Goal: Task Accomplishment & Management: Use online tool/utility

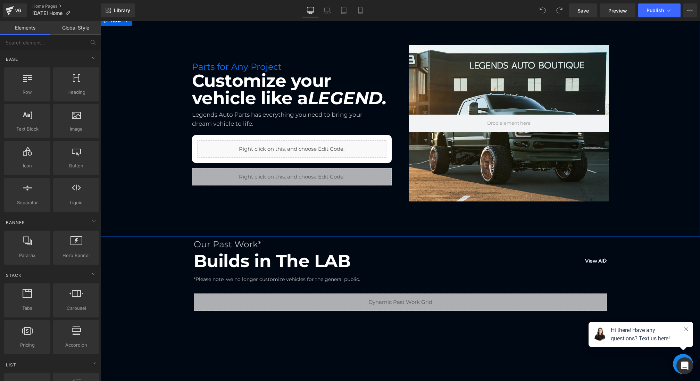
scroll to position [170, 0]
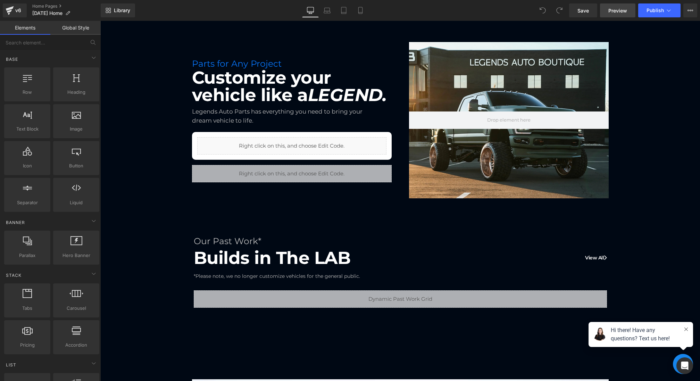
click at [621, 11] on span "Preview" at bounding box center [617, 10] width 19 height 7
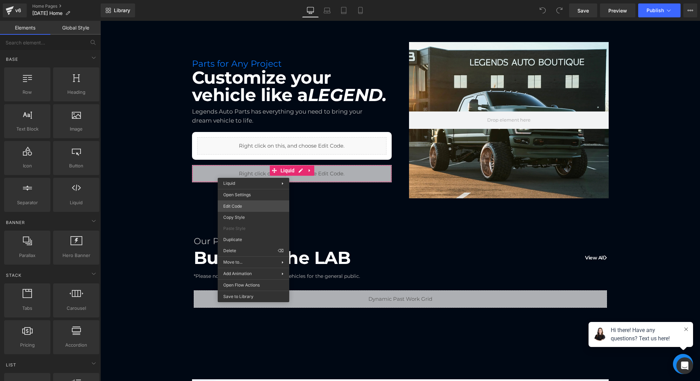
click at [239, 0] on div "You are previewing how the will restyle your page. You can not edit Elements in…" at bounding box center [350, 0] width 700 height 0
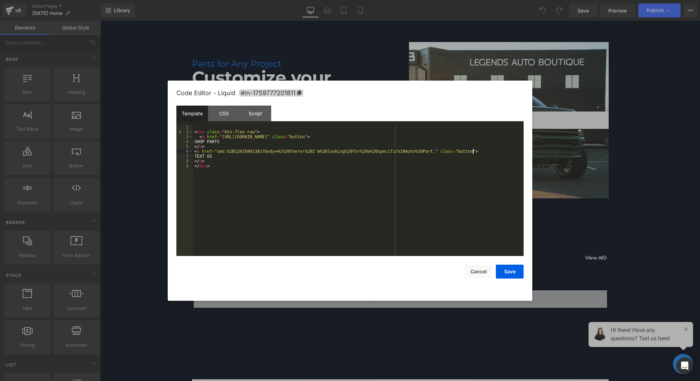
click at [473, 151] on div "< div class = "btn-flex-row" > < a href = "https://legendsautoparts.com?ref=the…" at bounding box center [358, 195] width 330 height 141
click at [514, 273] on button "Save" at bounding box center [510, 271] width 28 height 14
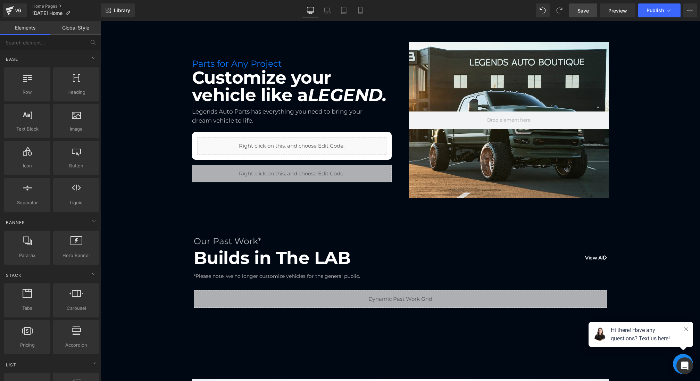
click at [584, 11] on span "Save" at bounding box center [582, 10] width 11 height 7
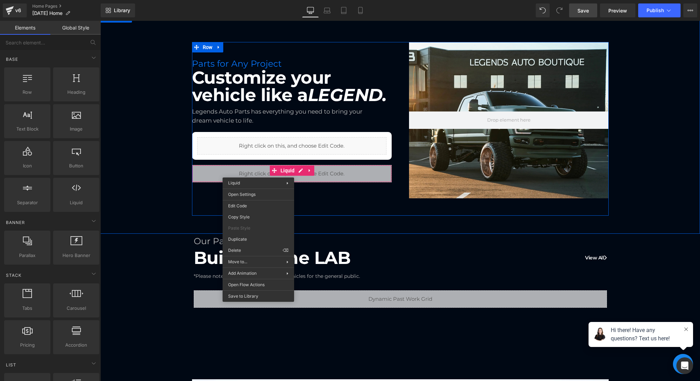
drag, startPoint x: 258, startPoint y: 172, endPoint x: 357, endPoint y: 207, distance: 105.0
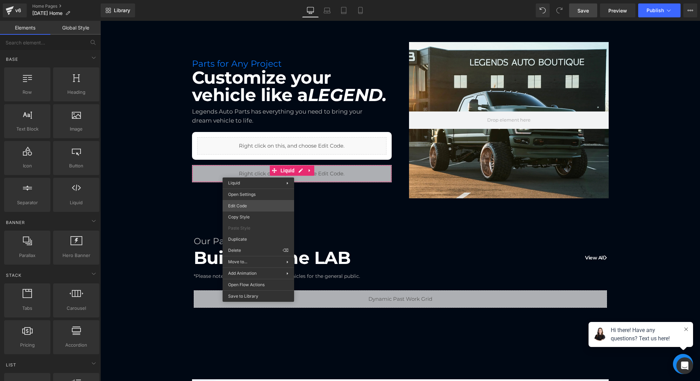
click at [248, 0] on div "You are previewing how the will restyle your page. You can not edit Elements in…" at bounding box center [350, 0] width 700 height 0
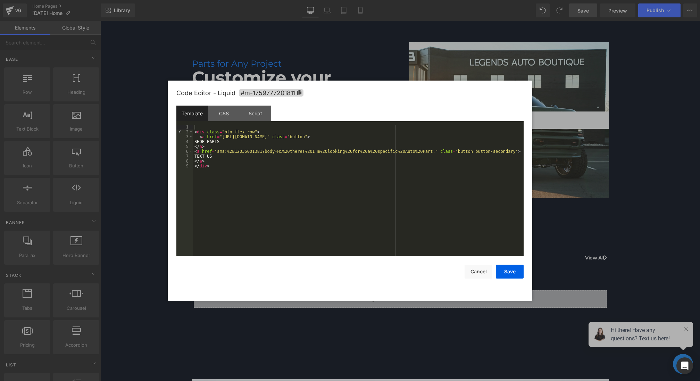
click at [514, 151] on div "< div class = "btn-flex-row" > < a href = "https://legendsautoparts.com?ref=the…" at bounding box center [358, 195] width 330 height 141
click at [506, 278] on button "Save" at bounding box center [510, 271] width 28 height 14
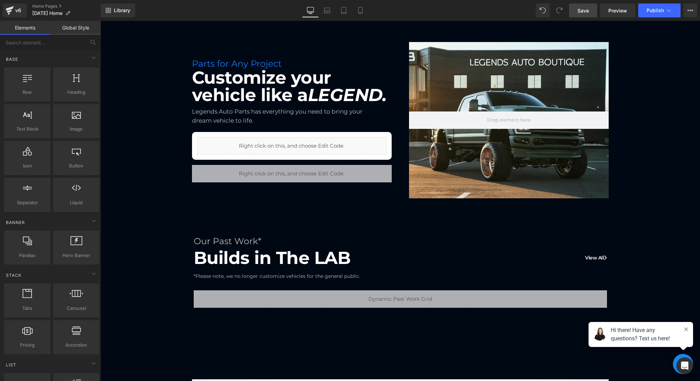
click at [588, 2] on div "Library Desktop Desktop Laptop Tablet Mobile Save Preview Publish Scheduled Vie…" at bounding box center [400, 10] width 599 height 21
click at [583, 8] on span "Save" at bounding box center [582, 10] width 11 height 7
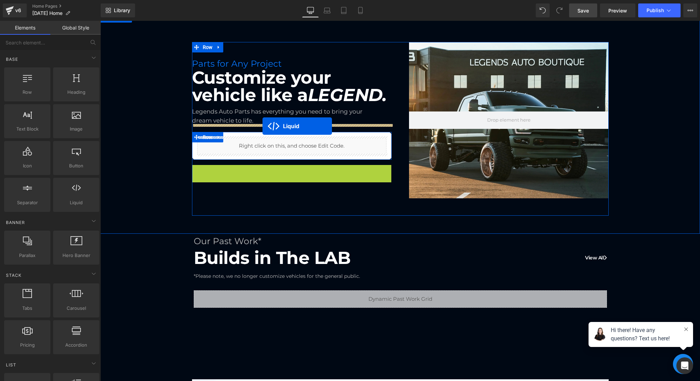
drag, startPoint x: 288, startPoint y: 167, endPoint x: 262, endPoint y: 126, distance: 48.5
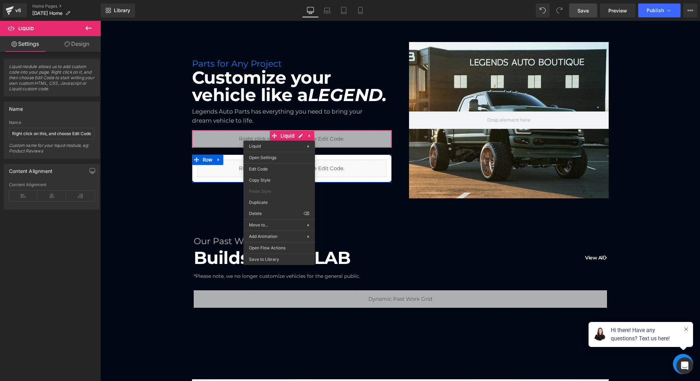
click at [90, 27] on icon at bounding box center [88, 28] width 8 height 8
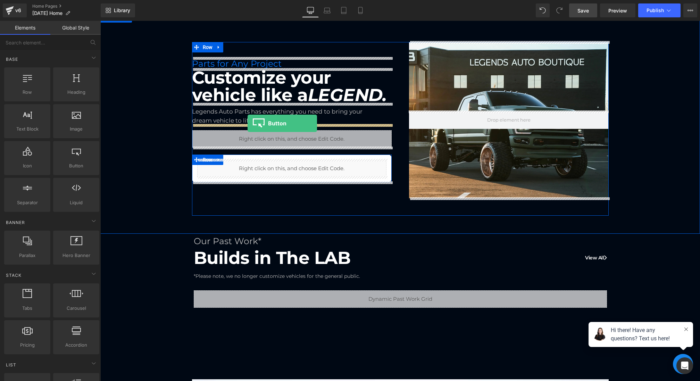
drag, startPoint x: 172, startPoint y: 174, endPoint x: 247, endPoint y: 123, distance: 91.0
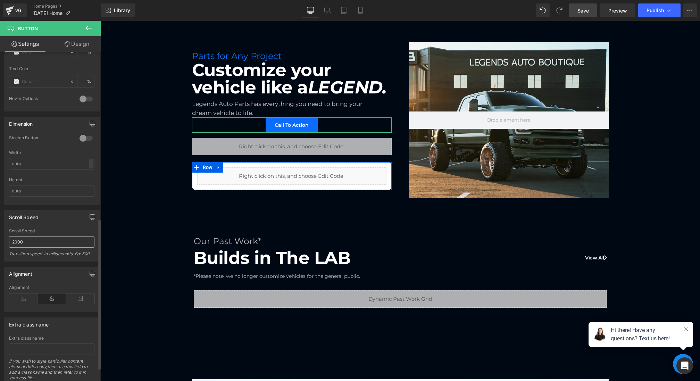
scroll to position [391, 0]
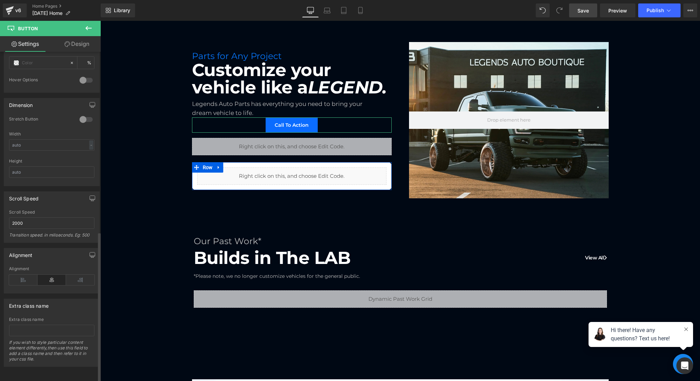
click at [18, 280] on div "Alignment" at bounding box center [51, 279] width 85 height 27
click at [18, 279] on div "Alignment" at bounding box center [51, 279] width 85 height 27
click at [18, 275] on icon at bounding box center [23, 280] width 28 height 10
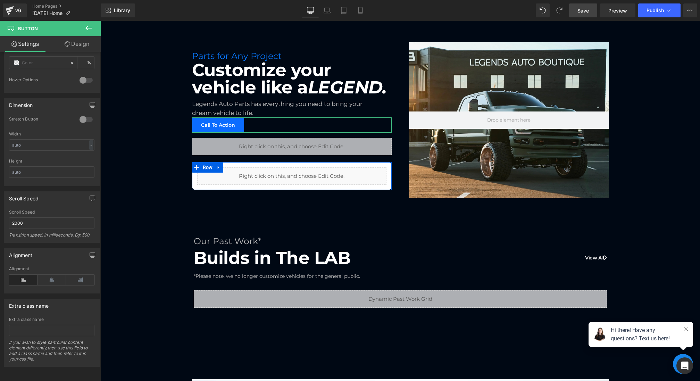
click at [73, 42] on link "Design" at bounding box center [77, 44] width 50 height 16
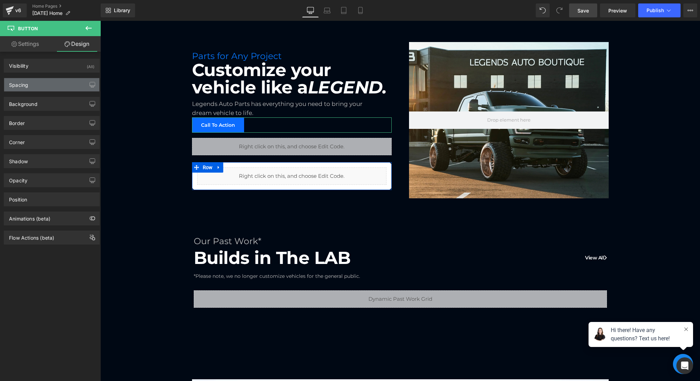
click at [41, 89] on div "Spacing" at bounding box center [51, 84] width 95 height 13
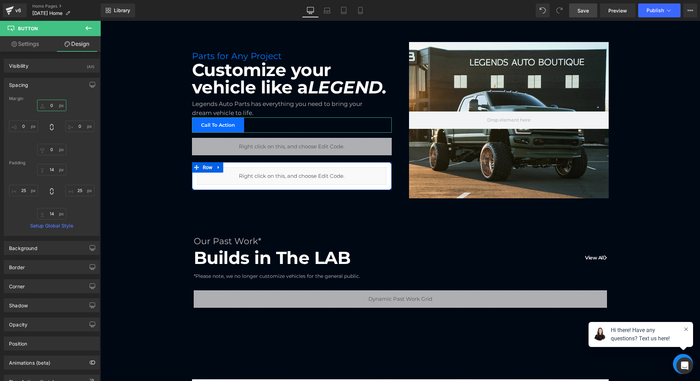
click at [45, 109] on input "0" at bounding box center [51, 105] width 29 height 11
click at [45, 103] on input "0" at bounding box center [51, 105] width 29 height 11
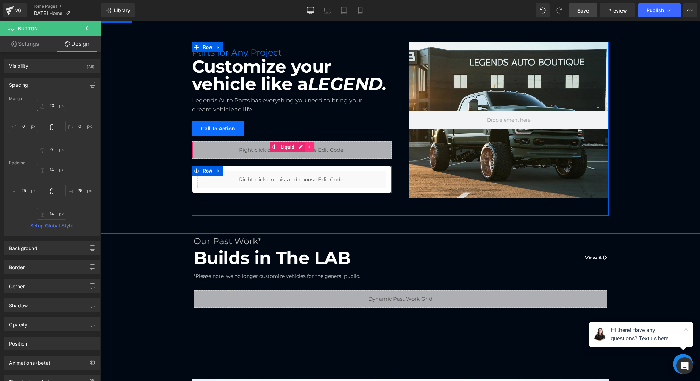
type input "20"
click at [311, 144] on icon at bounding box center [309, 146] width 5 height 5
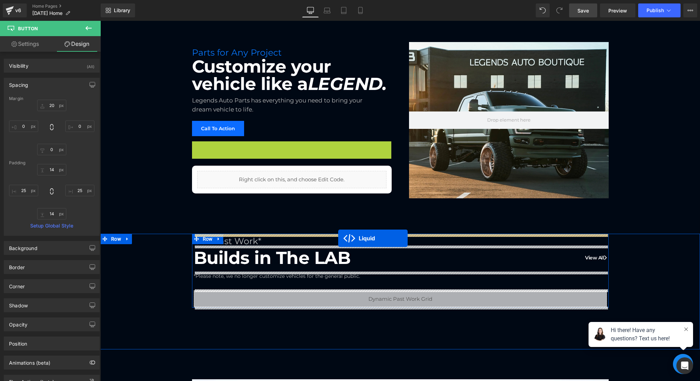
drag, startPoint x: 271, startPoint y: 147, endPoint x: 338, endPoint y: 238, distance: 112.9
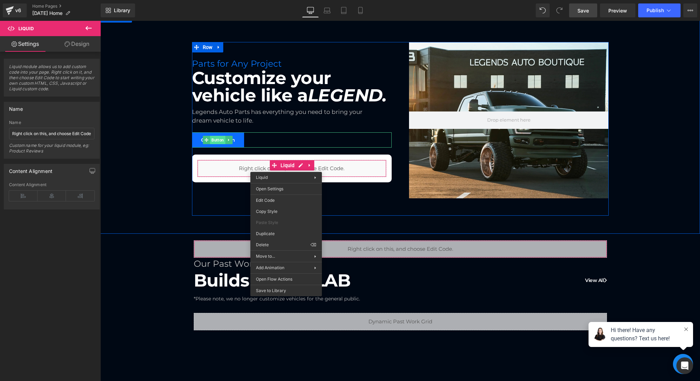
click at [219, 137] on span "Button" at bounding box center [217, 140] width 15 height 8
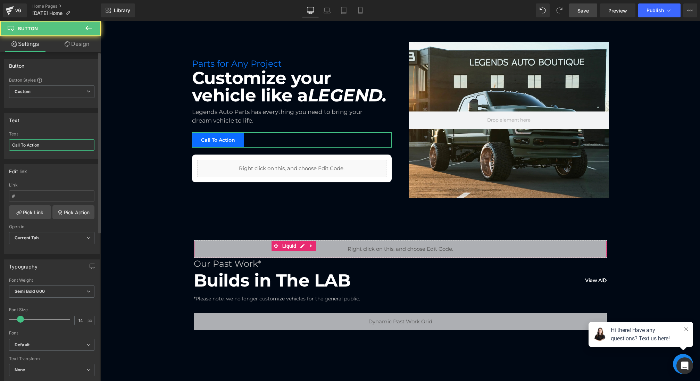
drag, startPoint x: 50, startPoint y: 146, endPoint x: 0, endPoint y: 138, distance: 51.0
click at [0, 139] on div "Text Call To Action Text Call To Action" at bounding box center [52, 133] width 104 height 51
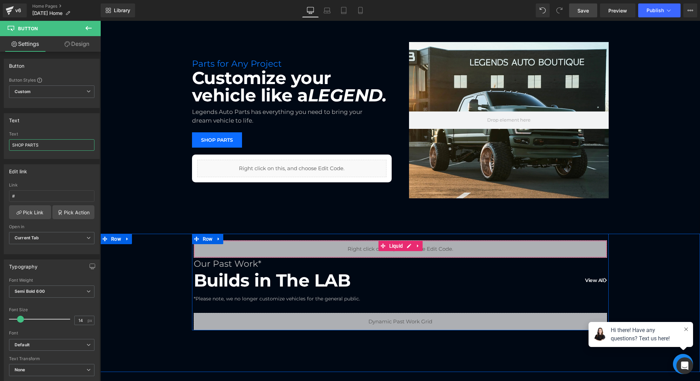
type input "SHOP PARTS"
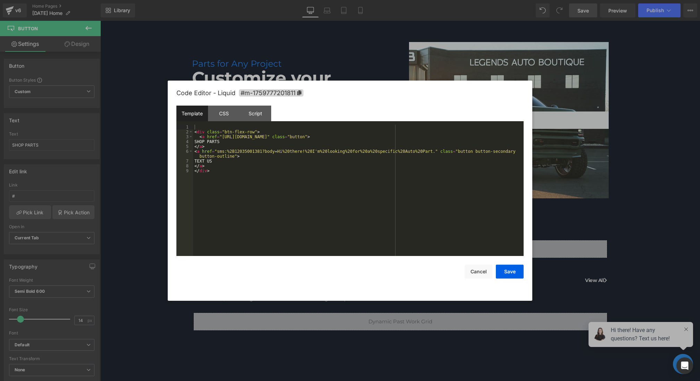
click at [289, 0] on div "Button You are previewing how the will restyle your page. You can not edit Elem…" at bounding box center [350, 0] width 700 height 0
drag, startPoint x: 221, startPoint y: 136, endPoint x: 324, endPoint y: 136, distance: 102.7
click at [324, 136] on div "< div class = "btn-flex-row" > < a href = "https://legendsautoparts.com?ref=the…" at bounding box center [358, 195] width 330 height 141
click at [568, 218] on div at bounding box center [350, 190] width 700 height 381
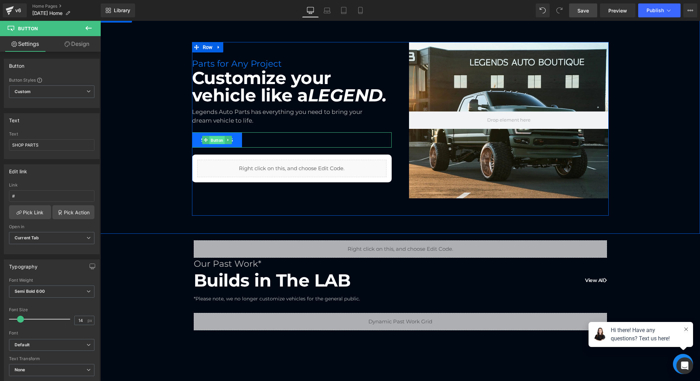
click at [218, 139] on span "Button" at bounding box center [216, 140] width 15 height 8
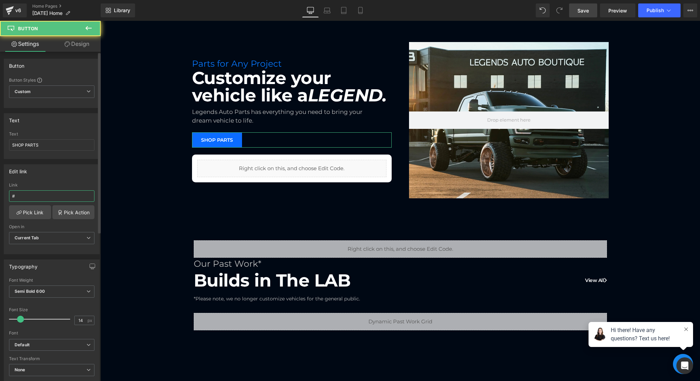
drag, startPoint x: 48, startPoint y: 195, endPoint x: 0, endPoint y: 195, distance: 47.5
click at [0, 195] on div "Edit link # Link # Pick Link Pick Action Current Tab New Tab Open in Current Ta…" at bounding box center [52, 206] width 104 height 95
paste input "https://legendsautoparts.com?ref=thelabct"
type input "https://legendsautoparts.com?ref=thelabct"
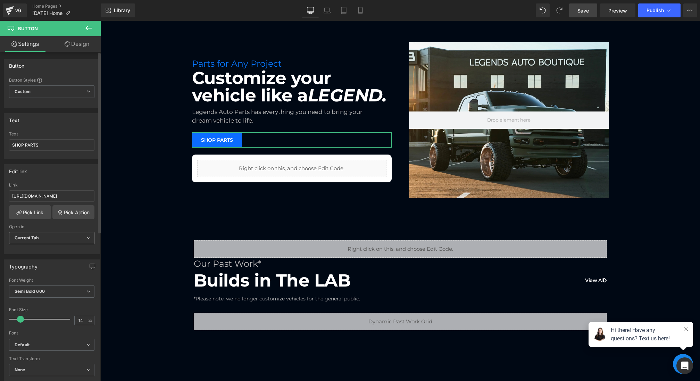
click at [51, 235] on span "Current Tab" at bounding box center [51, 238] width 85 height 12
click at [46, 259] on li "New Tab" at bounding box center [50, 260] width 83 height 10
click at [587, 10] on span "Save" at bounding box center [582, 10] width 11 height 7
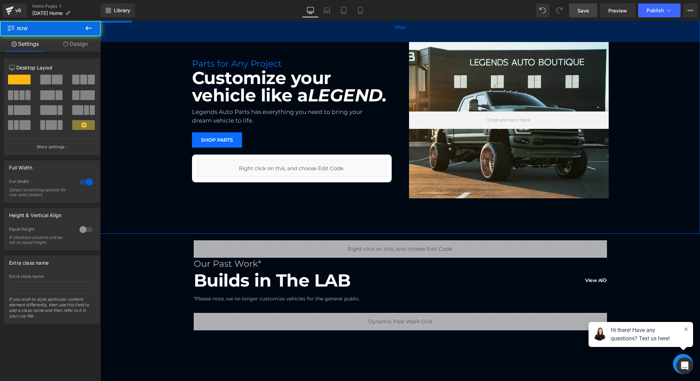
click at [507, 40] on div "86px" at bounding box center [399, 27] width 599 height 30
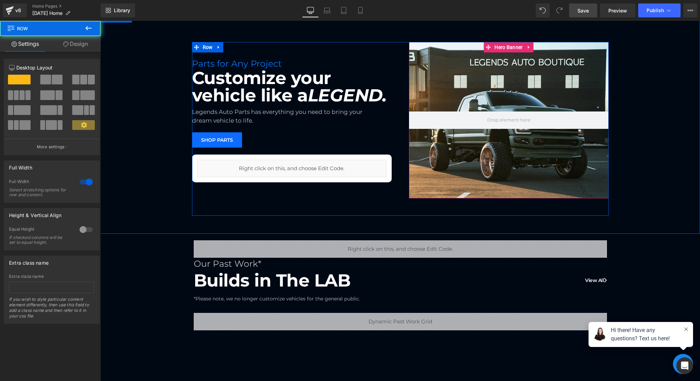
click at [507, 45] on span "Hero Banner" at bounding box center [508, 47] width 32 height 10
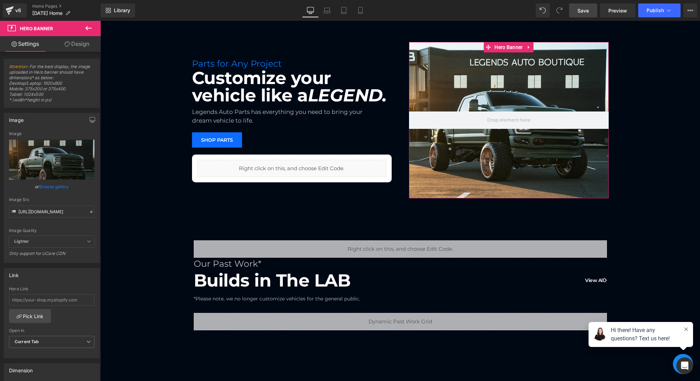
click at [66, 48] on link "Design" at bounding box center [77, 44] width 50 height 16
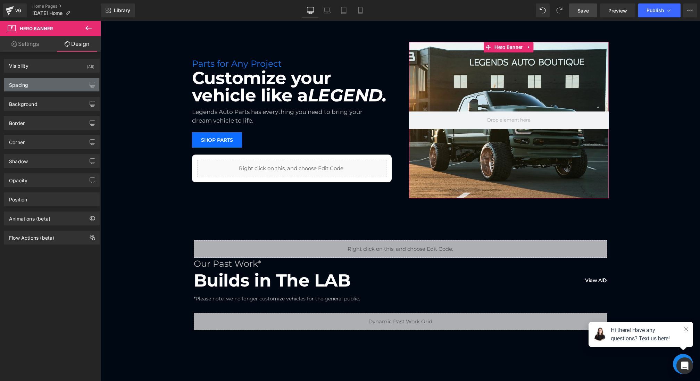
click at [33, 87] on div "Spacing" at bounding box center [51, 84] width 95 height 13
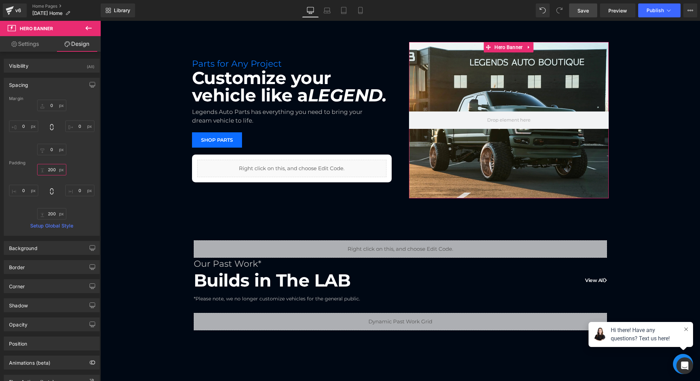
click at [52, 172] on input "200" at bounding box center [51, 169] width 29 height 11
click at [52, 166] on input "200" at bounding box center [51, 169] width 29 height 11
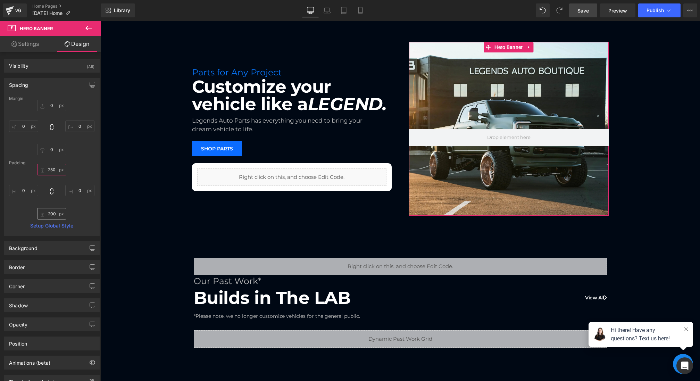
type input "250"
click at [54, 209] on input "200" at bounding box center [51, 213] width 29 height 11
click at [52, 213] on input "200" at bounding box center [51, 213] width 29 height 11
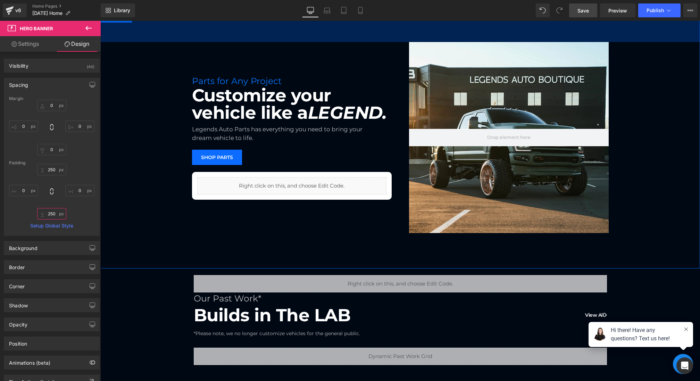
type input "250"
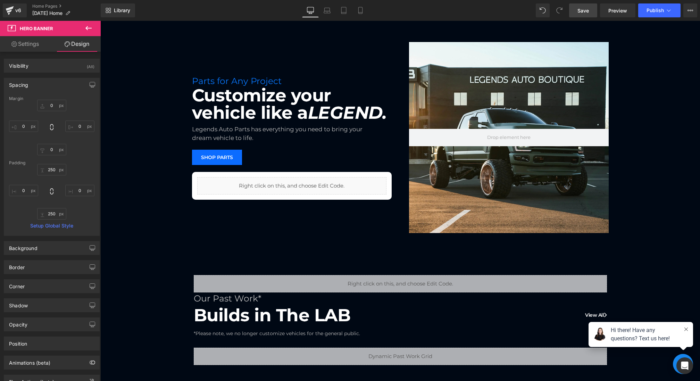
click at [577, 16] on link "Save" at bounding box center [583, 10] width 28 height 14
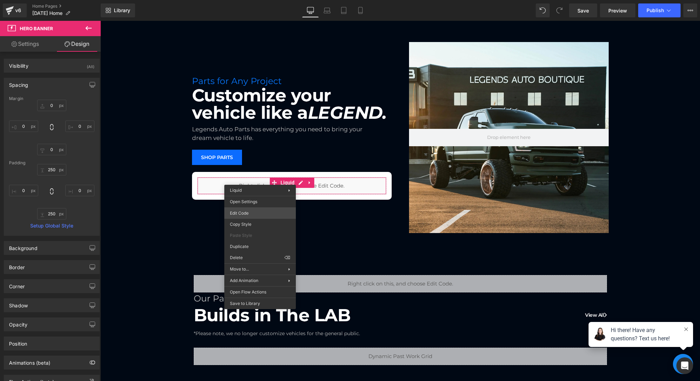
click at [247, 0] on div "Hero Banner You are previewing how the will restyle your page. You can not edit…" at bounding box center [350, 0] width 700 height 0
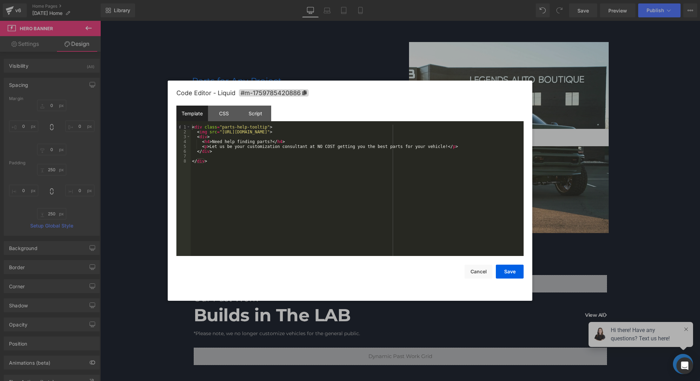
click at [482, 150] on div "< div class = "parts-help-tooltip" > < img src = "https://cdn.shopify.com/s/fil…" at bounding box center [357, 195] width 333 height 141
click at [478, 148] on div "< div class = "parts-help-tooltip" > < img src = "https://cdn.shopify.com/s/fil…" at bounding box center [357, 195] width 333 height 141
click at [508, 271] on button "Save" at bounding box center [510, 271] width 28 height 14
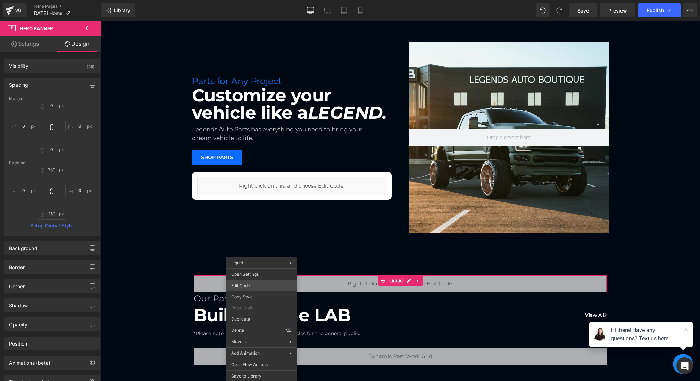
click at [245, 0] on div "Hero Banner You are previewing how the will restyle your page. You can not edit…" at bounding box center [350, 0] width 700 height 0
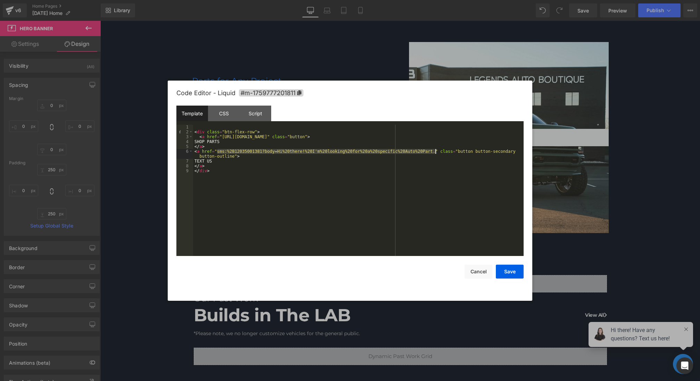
drag, startPoint x: 217, startPoint y: 152, endPoint x: 435, endPoint y: 151, distance: 218.0
click at [435, 151] on div "< div class = "btn-flex-row" > < a href = "https://legendsautoparts.com?ref=the…" at bounding box center [358, 195] width 330 height 141
click at [508, 272] on button "Save" at bounding box center [510, 271] width 28 height 14
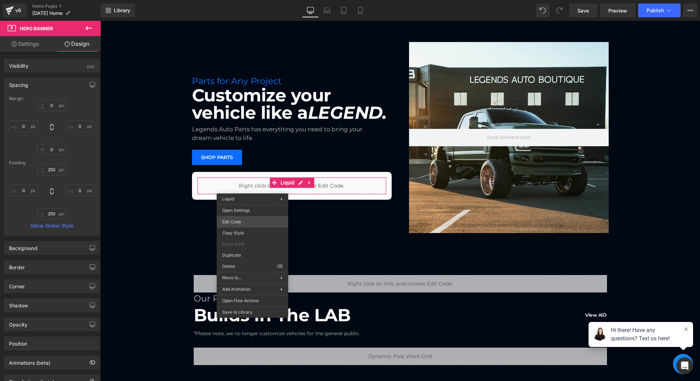
click at [240, 0] on div "Hero Banner You are previewing how the will restyle your page. You can not edit…" at bounding box center [350, 0] width 700 height 0
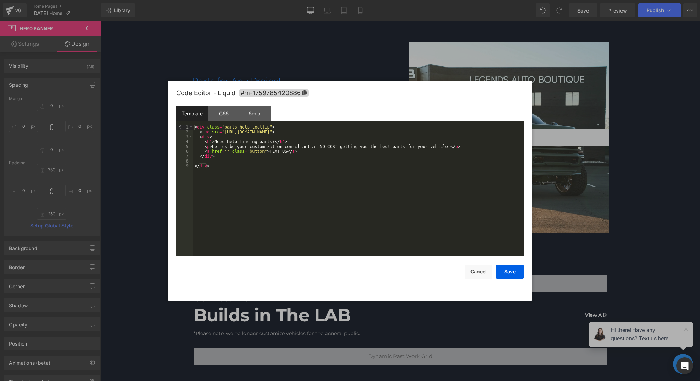
click at [226, 150] on div "< div class = "parts-help-tooltip" > < img src = "https://cdn.shopify.com/s/fil…" at bounding box center [358, 195] width 330 height 141
click at [516, 271] on button "Save" at bounding box center [510, 271] width 28 height 14
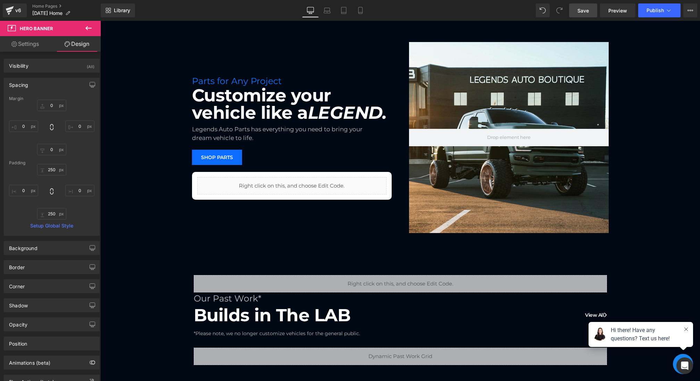
click at [581, 13] on span "Save" at bounding box center [582, 10] width 11 height 7
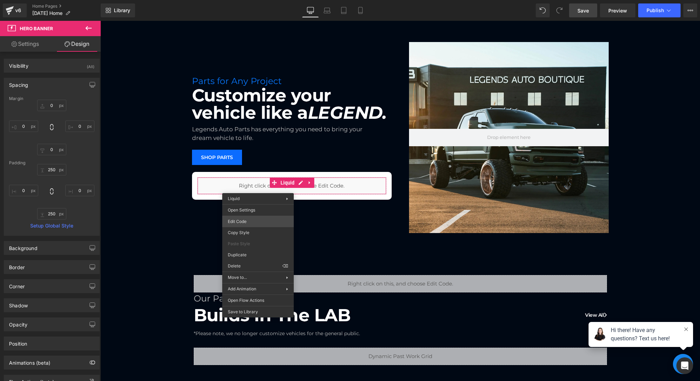
click at [249, 0] on div "Hero Banner You are previewing how the will restyle your page. You can not edit…" at bounding box center [350, 0] width 700 height 0
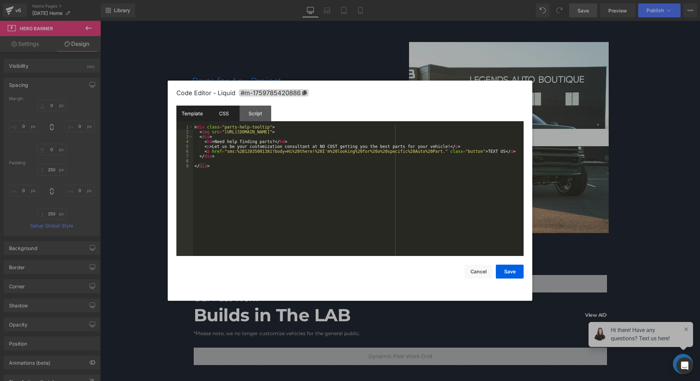
click at [228, 116] on div "CSS" at bounding box center [224, 114] width 32 height 16
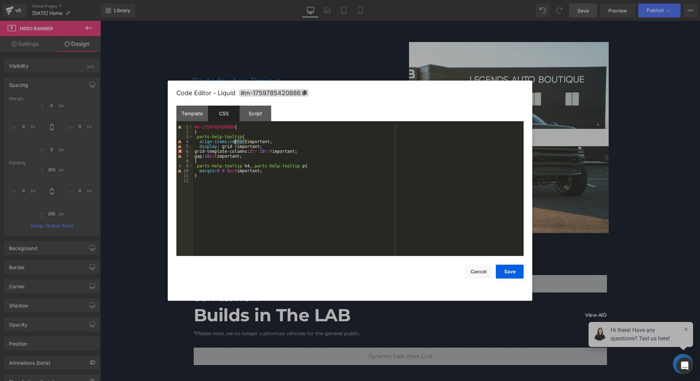
drag, startPoint x: 247, startPoint y: 142, endPoint x: 233, endPoint y: 142, distance: 14.6
click at [233, 142] on div "#m-1759785420886 { } .parts-help-tooltip { align-items : center !important; dis…" at bounding box center [358, 195] width 330 height 141
click at [505, 272] on button "Save" at bounding box center [510, 271] width 28 height 14
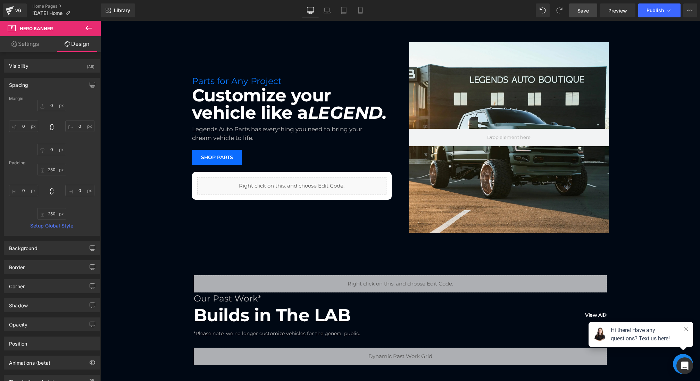
click at [579, 17] on link "Save" at bounding box center [583, 10] width 28 height 14
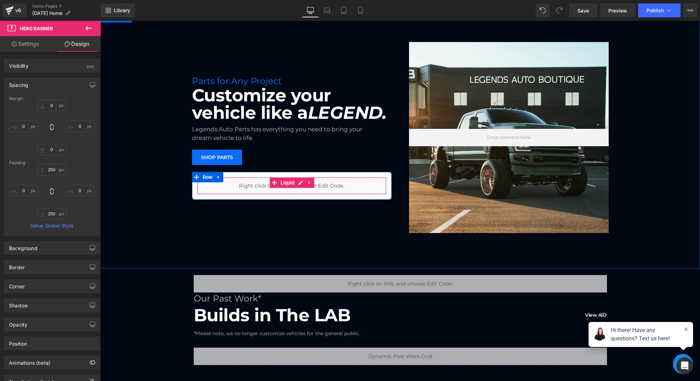
click at [253, 184] on div "Liquid" at bounding box center [291, 185] width 189 height 17
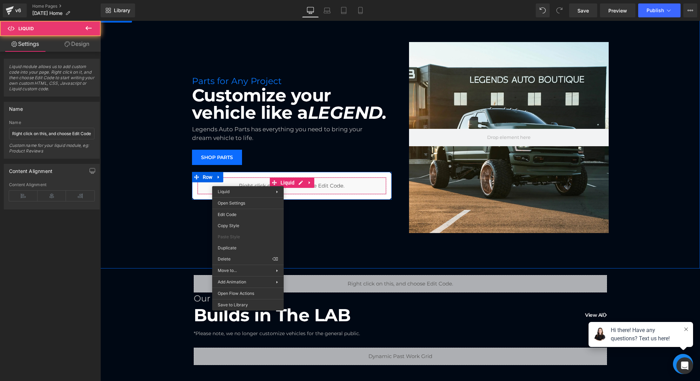
drag, startPoint x: 248, startPoint y: 181, endPoint x: 347, endPoint y: 211, distance: 103.3
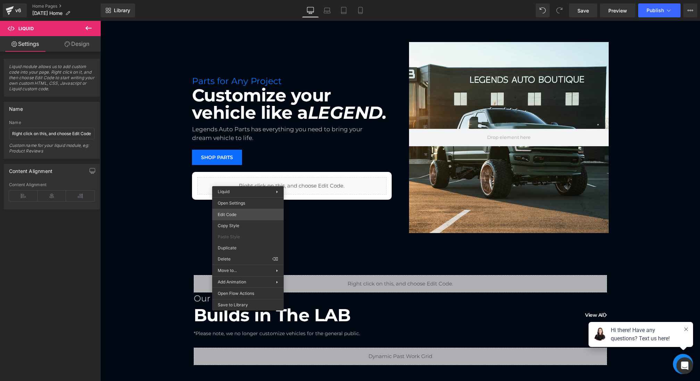
click at [235, 0] on div "Hero Banner You are previewing how the will restyle your page. You can not edit…" at bounding box center [350, 0] width 700 height 0
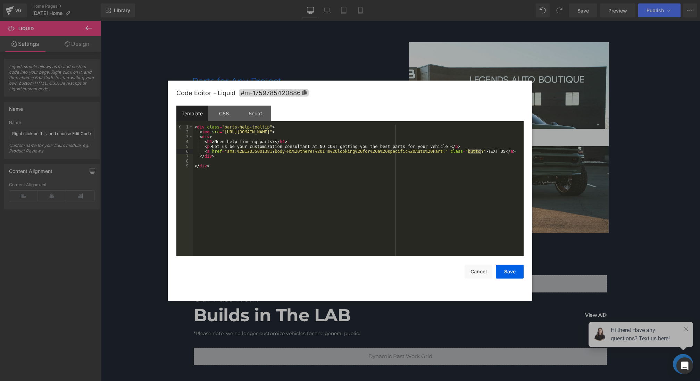
drag, startPoint x: 468, startPoint y: 150, endPoint x: 481, endPoint y: 150, distance: 12.8
click at [481, 150] on div "< div class = "parts-help-tooltip" > < img src = "https://cdn.shopify.com/s/fil…" at bounding box center [358, 195] width 330 height 141
click at [234, 105] on div "Code Editor - Liquid #m-1759785420886 Template CSS Script Data 1 2 3 4 5 6 7 8 …" at bounding box center [349, 191] width 347 height 220
click at [232, 110] on div "CSS" at bounding box center [224, 114] width 32 height 16
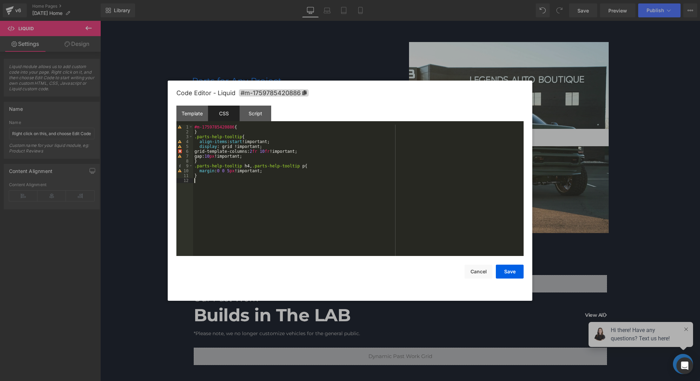
click at [217, 188] on div "#m-1759785420886 { } .parts-help-tooltip { align-items : start !important; disp…" at bounding box center [358, 195] width 330 height 141
click at [508, 272] on button "Save" at bounding box center [510, 271] width 28 height 14
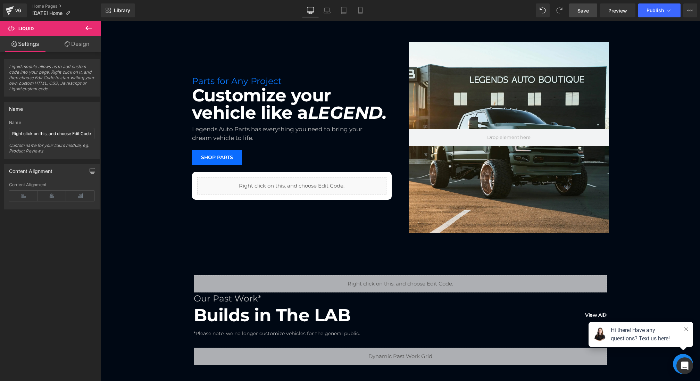
click at [596, 4] on link "Save" at bounding box center [583, 10] width 28 height 14
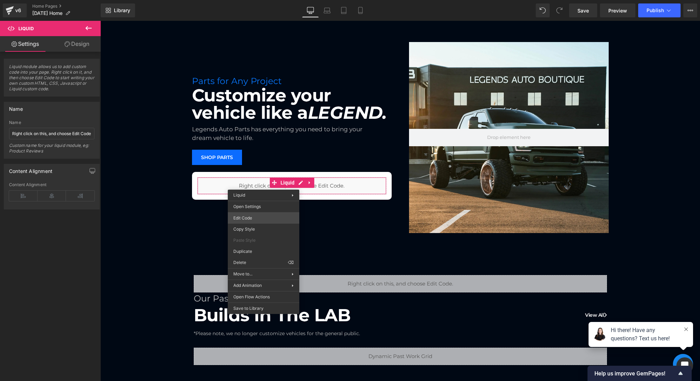
click at [247, 0] on div "Hero Banner You are previewing how the will restyle your page. You can not edit…" at bounding box center [350, 0] width 700 height 0
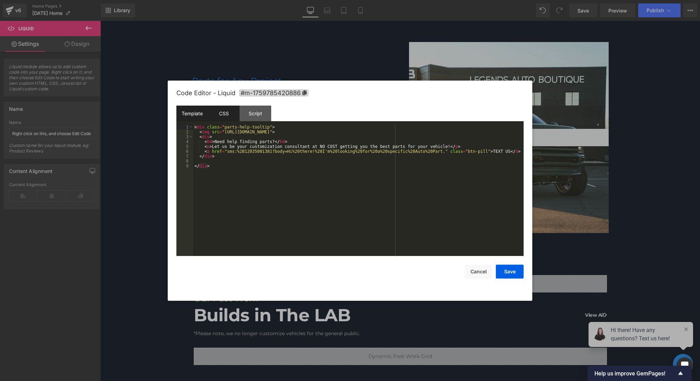
click at [226, 109] on div "CSS" at bounding box center [224, 114] width 32 height 16
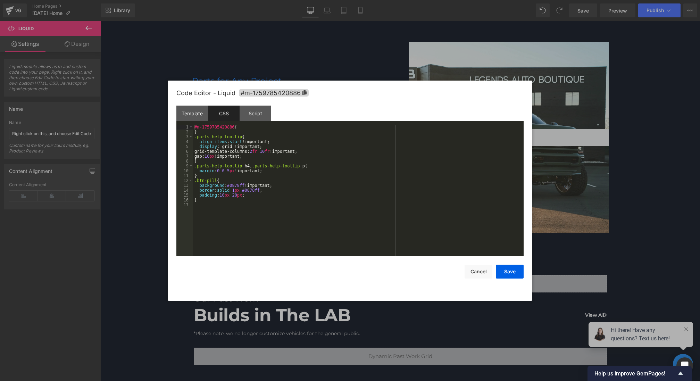
click at [228, 205] on div "#m-1759785420886 { } .parts-help-tooltip { align-items : start !important; disp…" at bounding box center [358, 195] width 330 height 141
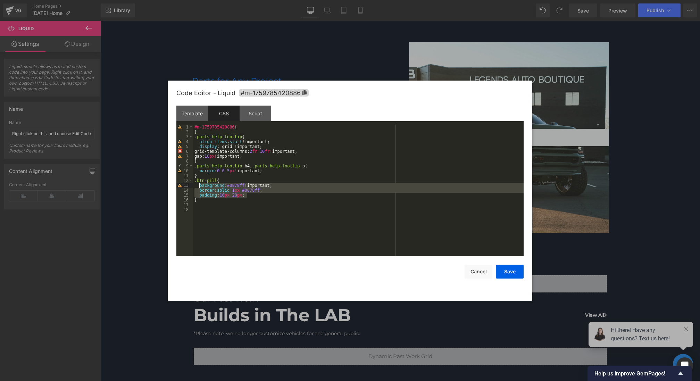
drag, startPoint x: 270, startPoint y: 196, endPoint x: 199, endPoint y: 185, distance: 72.2
click at [199, 185] on div "#m-1759785420886 { } .parts-help-tooltip { align-items : start !important; disp…" at bounding box center [358, 195] width 330 height 141
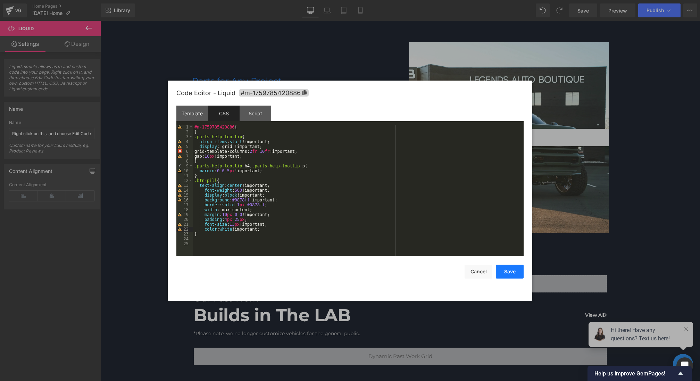
click at [511, 270] on button "Save" at bounding box center [510, 271] width 28 height 14
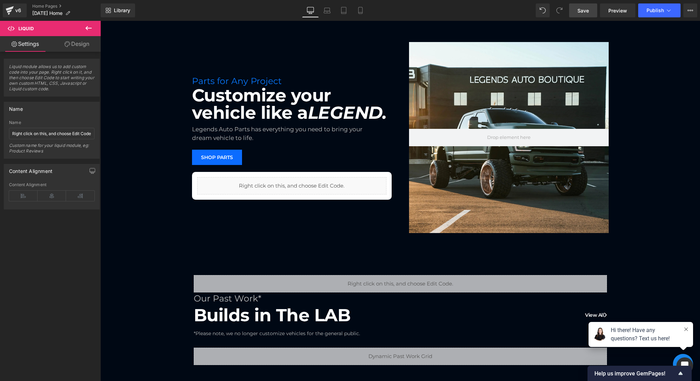
click at [587, 10] on span "Save" at bounding box center [582, 10] width 11 height 7
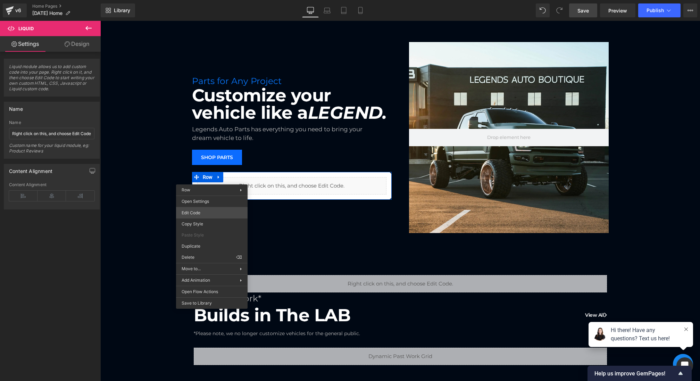
click at [195, 0] on div "Hero Banner You are previewing how the will restyle your page. You can not edit…" at bounding box center [350, 0] width 700 height 0
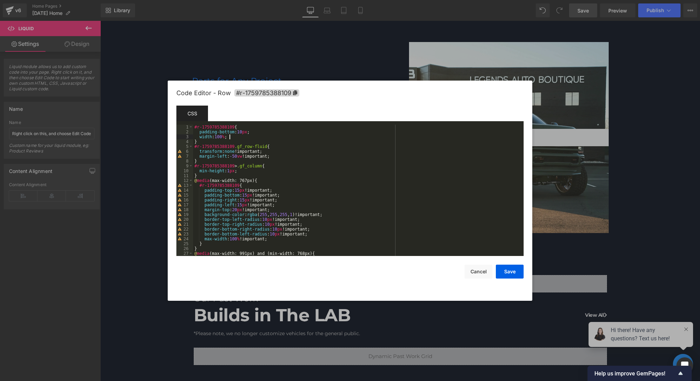
click at [243, 138] on div "#r-1759785388109 { padding-bottom : 10 px ; width : 100 % ; } #r-1759785388109 …" at bounding box center [357, 195] width 328 height 141
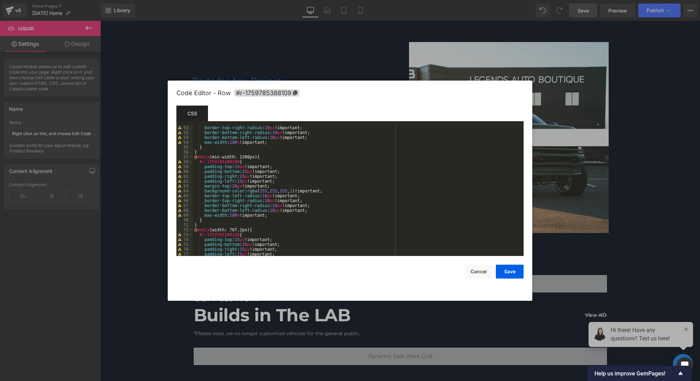
scroll to position [292, 0]
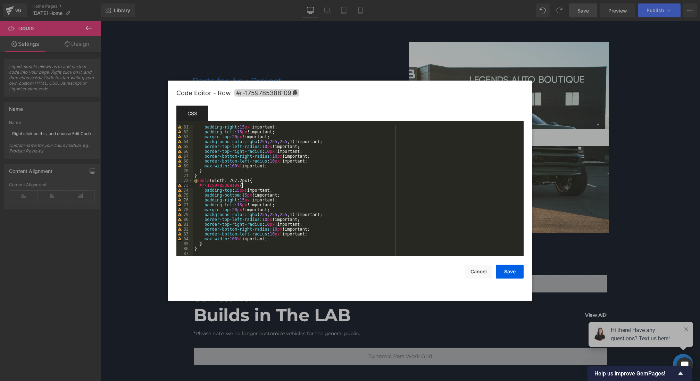
click at [255, 185] on div "padding-right : 15 px !important; padding-left : 15 px !important; margin-top :…" at bounding box center [357, 195] width 328 height 141
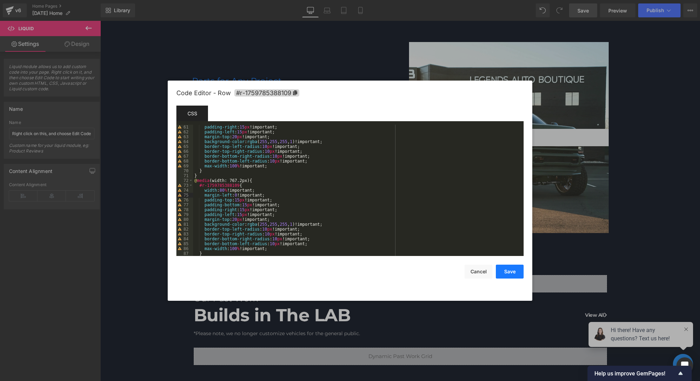
click at [511, 272] on button "Save" at bounding box center [510, 271] width 28 height 14
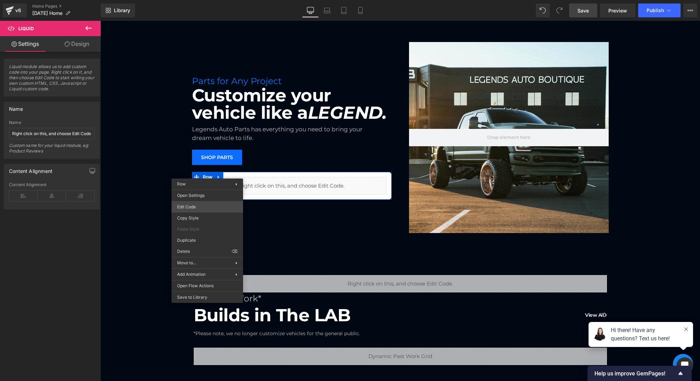
click at [195, 0] on div "Hero Banner You are previewing how the will restyle your page. You can not edit…" at bounding box center [350, 0] width 700 height 0
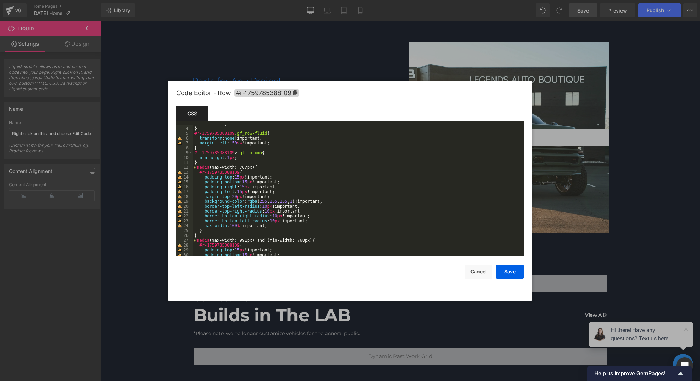
scroll to position [301, 0]
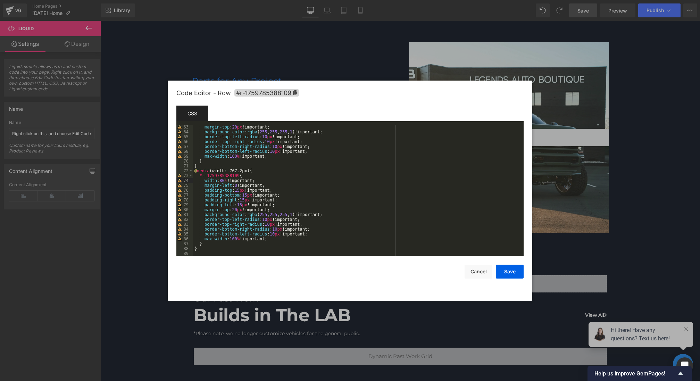
click at [224, 182] on div "margin-top : 20 px !important; background-color : rgba ( 255 , 255 , 255 , 1 )!…" at bounding box center [357, 195] width 328 height 141
click at [514, 275] on button "Save" at bounding box center [510, 271] width 28 height 14
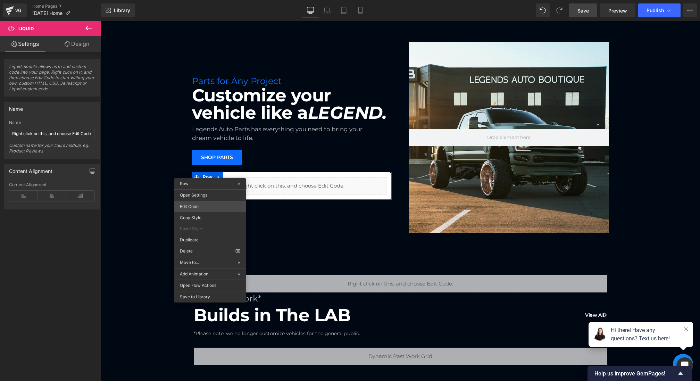
click at [192, 0] on div "Hero Banner You are previewing how the will restyle your page. You can not edit…" at bounding box center [350, 0] width 700 height 0
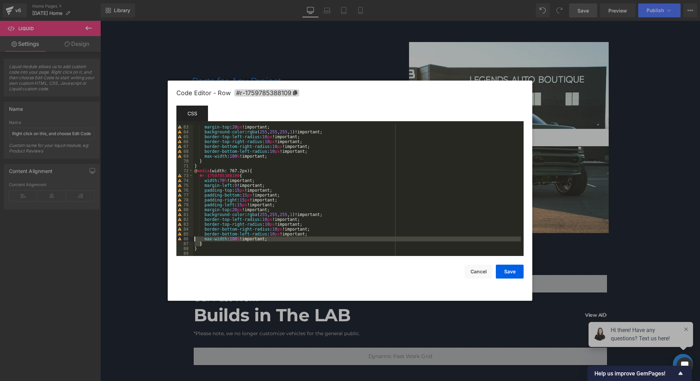
drag, startPoint x: 279, startPoint y: 241, endPoint x: 147, endPoint y: 240, distance: 131.9
click at [147, 240] on body "Hero Banner You are previewing how the will restyle your page. You can not edit…" at bounding box center [350, 190] width 700 height 381
click at [252, 242] on div "margin-top : 20 px !important; background-color : rgba ( 255 , 255 , 255 , 1 )!…" at bounding box center [357, 195] width 328 height 141
drag, startPoint x: 275, startPoint y: 239, endPoint x: 156, endPoint y: 239, distance: 118.7
click at [156, 239] on body "Hero Banner You are previewing how the will restyle your page. You can not edit…" at bounding box center [350, 190] width 700 height 381
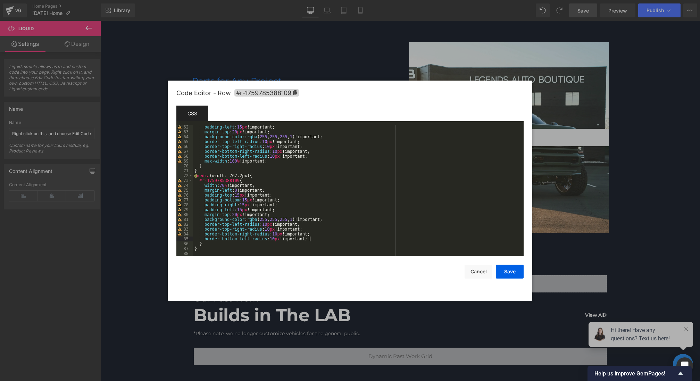
scroll to position [296, 0]
click at [508, 265] on button "Save" at bounding box center [510, 271] width 28 height 14
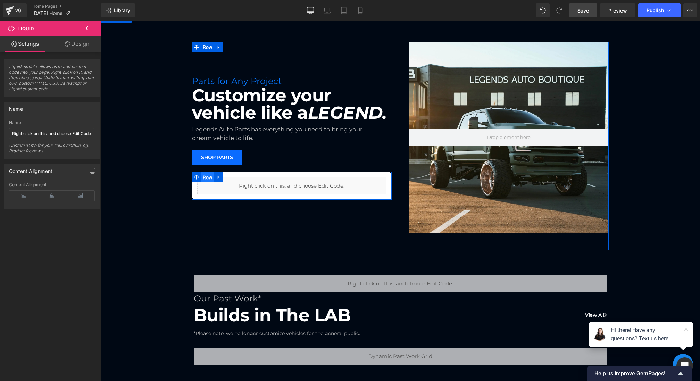
click at [210, 175] on span "Row" at bounding box center [208, 177] width 14 height 10
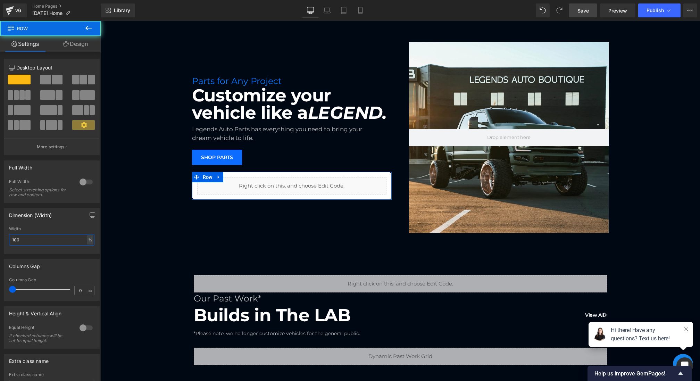
drag, startPoint x: 31, startPoint y: 241, endPoint x: 0, endPoint y: 228, distance: 33.5
click at [0, 228] on div "Dimension (Width) 100% Width 100 % % px" at bounding box center [52, 228] width 104 height 51
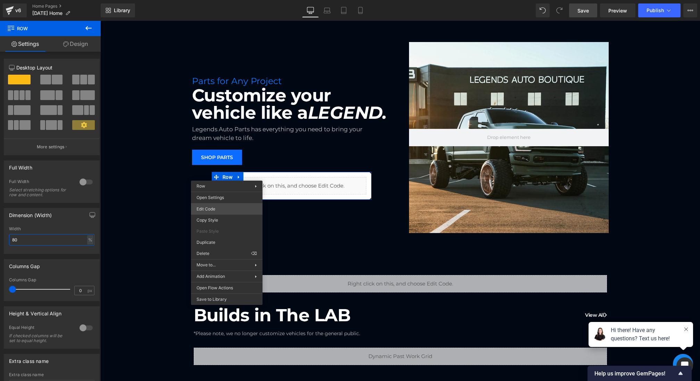
click at [206, 0] on div "Row You are previewing how the will restyle your page. You can not edit Element…" at bounding box center [350, 0] width 700 height 0
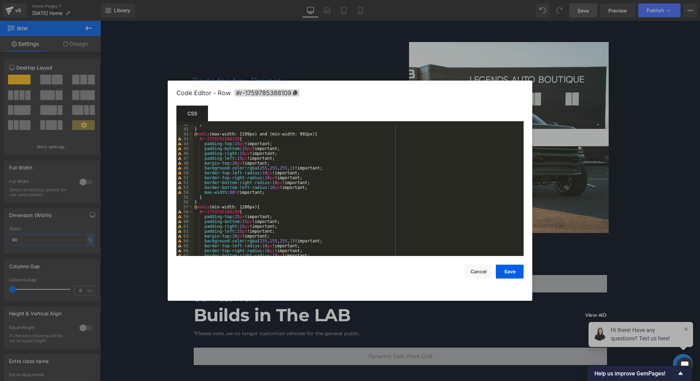
scroll to position [292, 0]
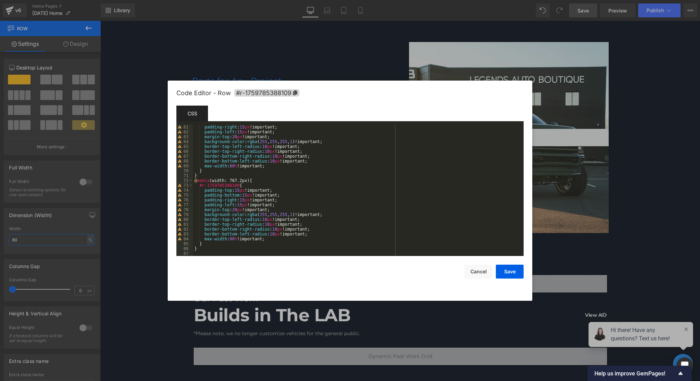
type input "80"
click at [254, 186] on div "padding-right : 15 px !important; padding-left : 15 px !important; margin-top :…" at bounding box center [357, 195] width 328 height 141
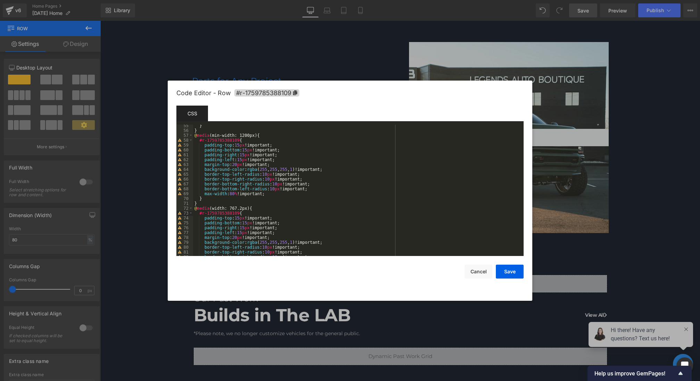
click at [250, 140] on div "} } @ media (min-width: 1200px) { #r-1759785388109 { padding-top : 15 px !impor…" at bounding box center [357, 193] width 328 height 141
click at [517, 275] on button "Save" at bounding box center [510, 271] width 28 height 14
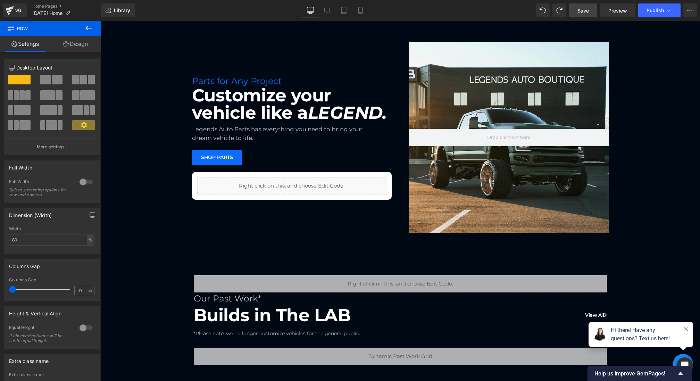
click at [588, 3] on link "Save" at bounding box center [583, 10] width 28 height 14
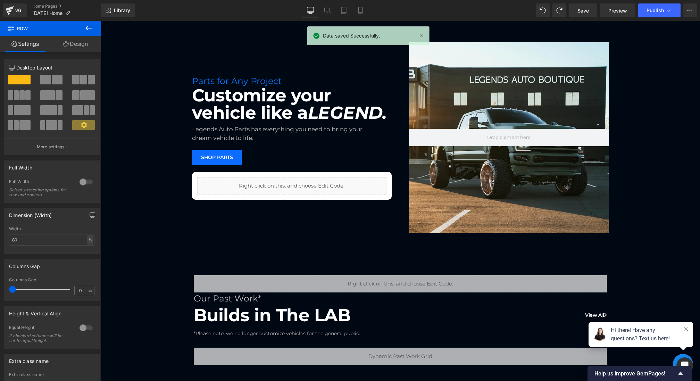
click at [90, 27] on icon at bounding box center [88, 28] width 8 height 8
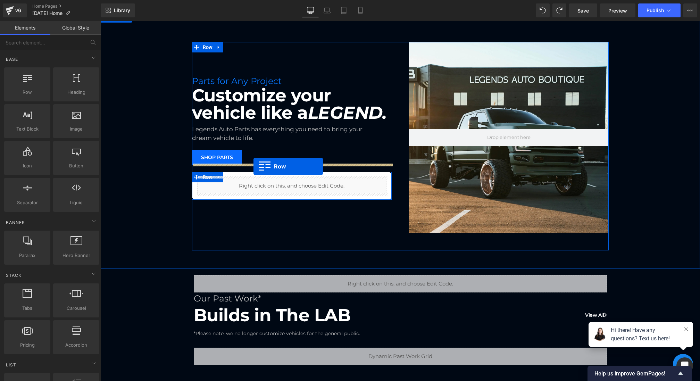
drag, startPoint x: 140, startPoint y: 108, endPoint x: 253, endPoint y: 166, distance: 127.9
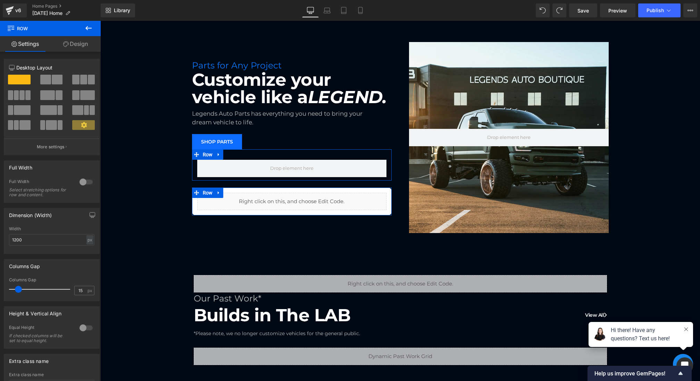
drag, startPoint x: 19, startPoint y: 289, endPoint x: 4, endPoint y: 289, distance: 14.6
click at [4, 289] on div "15px Columns Gap 15 px" at bounding box center [51, 288] width 95 height 23
click at [64, 46] on icon at bounding box center [66, 44] width 6 height 6
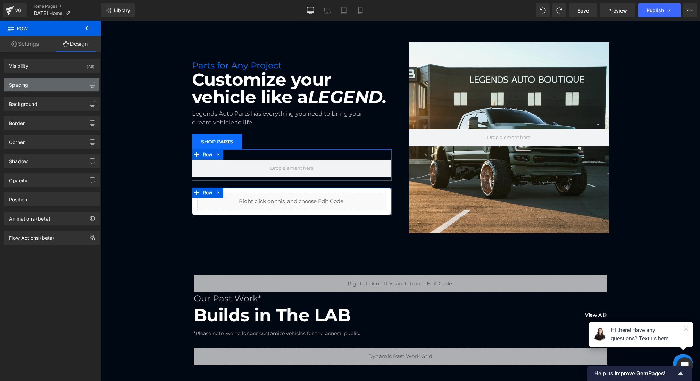
click at [47, 84] on div "Spacing" at bounding box center [51, 84] width 95 height 13
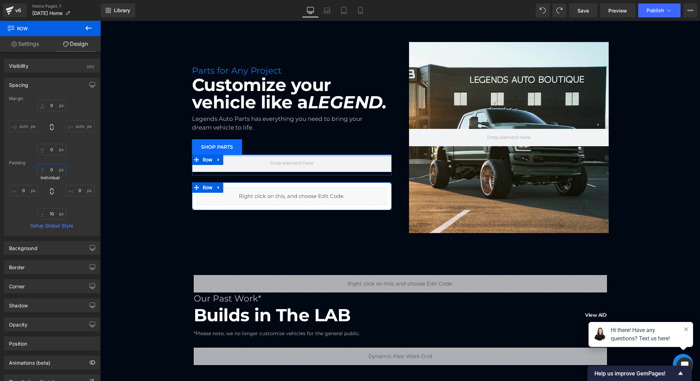
drag, startPoint x: 49, startPoint y: 170, endPoint x: 49, endPoint y: 203, distance: 32.6
click at [49, 203] on div at bounding box center [51, 192] width 85 height 56
drag, startPoint x: 51, startPoint y: 210, endPoint x: 51, endPoint y: 241, distance: 30.5
click at [51, 241] on div "Visibility (All) 0|0|0|0 1 Show on Desktop 1 Show on Laptop 1 Show on Tablet 1 …" at bounding box center [52, 220] width 104 height 337
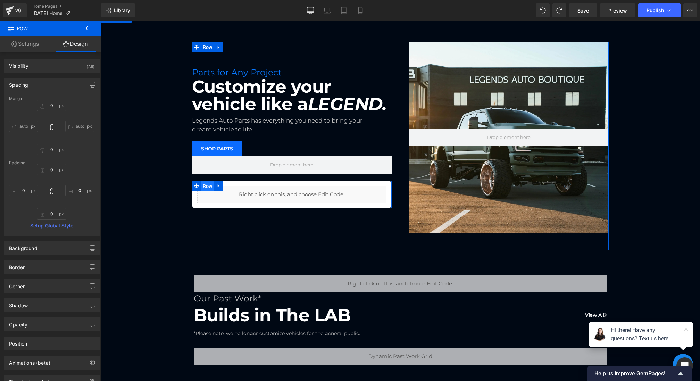
click at [207, 183] on span "Row" at bounding box center [208, 186] width 14 height 10
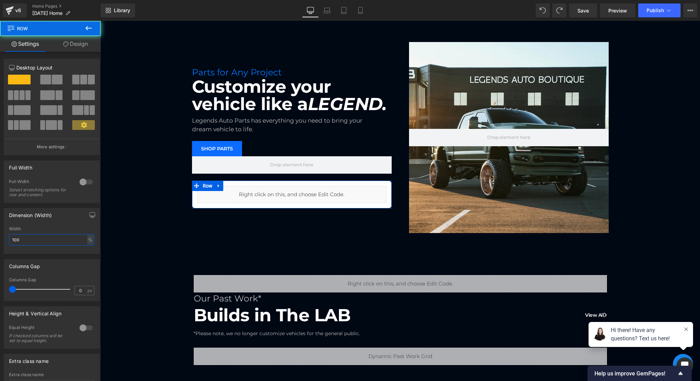
click at [35, 235] on input "100" at bounding box center [51, 239] width 85 height 11
drag, startPoint x: 37, startPoint y: 241, endPoint x: 0, endPoint y: 237, distance: 37.3
click at [0, 237] on div "Dimension (Width) 100% Width 100 % % px" at bounding box center [52, 228] width 104 height 51
type input "80"
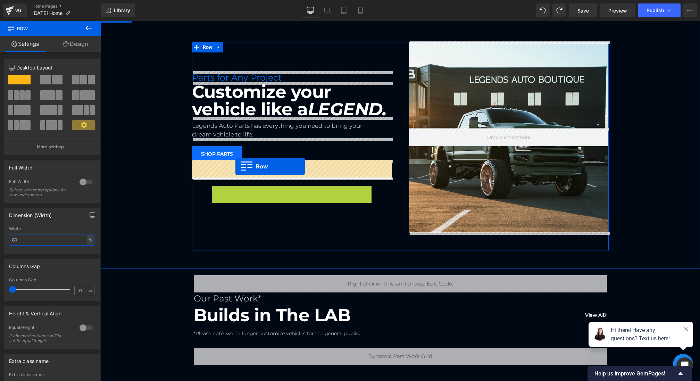
drag, startPoint x: 224, startPoint y: 184, endPoint x: 235, endPoint y: 167, distance: 21.3
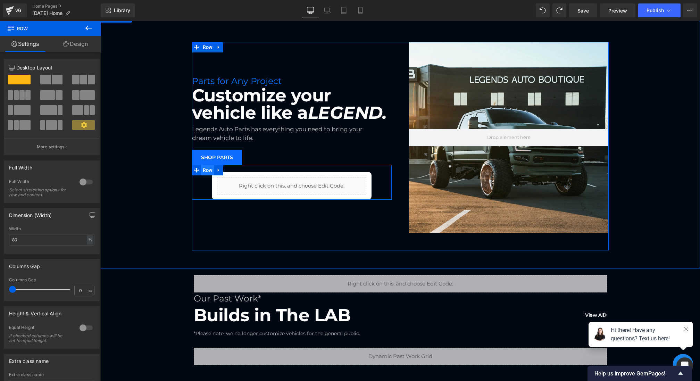
click at [206, 168] on span "Row" at bounding box center [208, 170] width 14 height 10
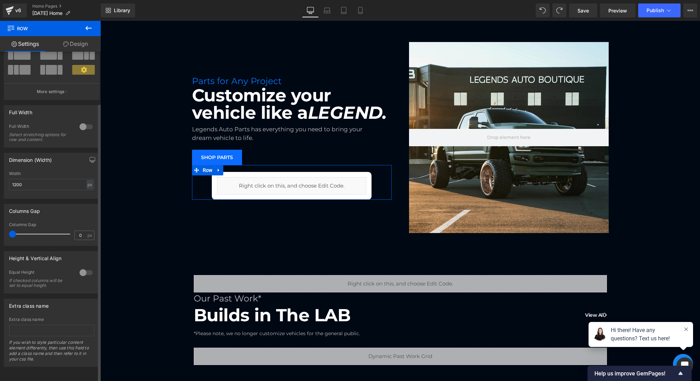
scroll to position [0, 0]
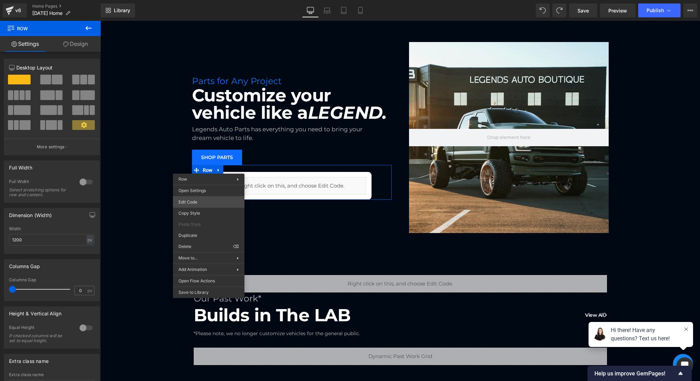
click at [197, 0] on div "Row You are previewing how the will restyle your page. You can not edit Element…" at bounding box center [350, 0] width 700 height 0
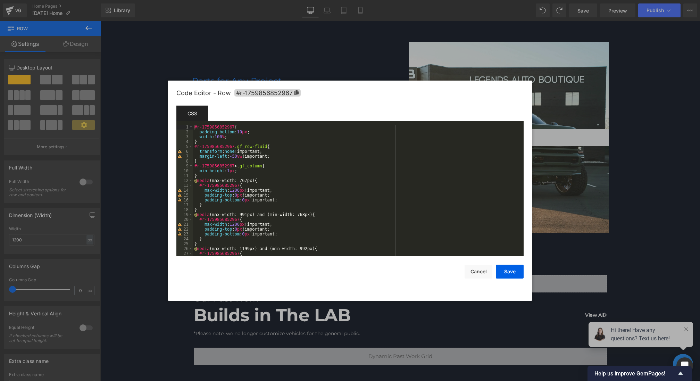
click at [239, 136] on div "#r-1759856852967 { padding-bottom : 10 px ; width : 100 % ; } #r-1759856852967 …" at bounding box center [357, 195] width 328 height 141
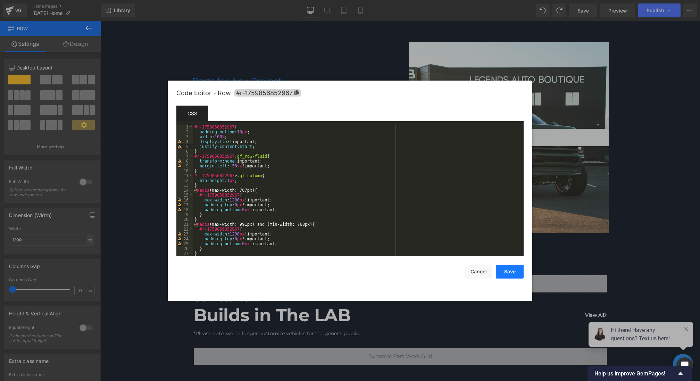
click at [501, 272] on button "Save" at bounding box center [510, 271] width 28 height 14
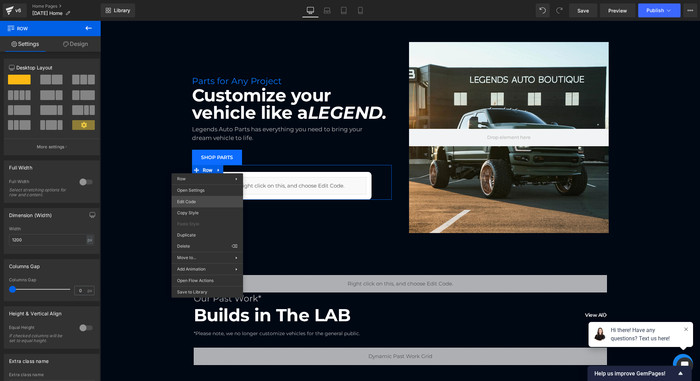
click at [195, 0] on div "Row You are previewing how the will restyle your page. You can not edit Element…" at bounding box center [350, 0] width 700 height 0
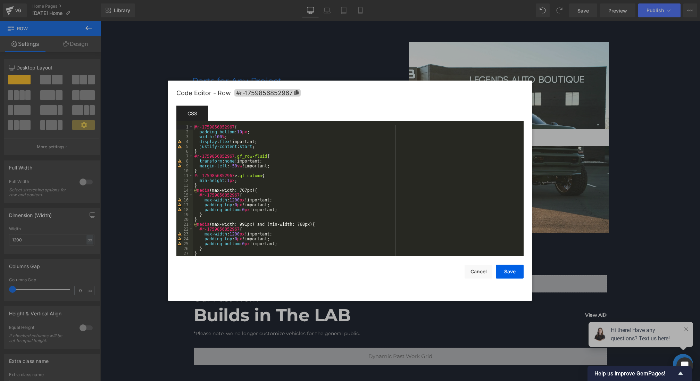
click at [255, 149] on div "#r-1759856852967 { padding-bottom : 10 px ; width : 100 % ; display : flex !imp…" at bounding box center [357, 195] width 328 height 141
click at [253, 146] on div "#r-1759856852967 { padding-bottom : 10 px ; width : 100 % ; display : flex !imp…" at bounding box center [357, 195] width 328 height 141
drag, startPoint x: 293, startPoint y: 147, endPoint x: 185, endPoint y: 143, distance: 107.3
click at [185, 143] on pre "1 2 3 4 5 6 7 8 9 10 11 12 13 14 15 16 17 18 19 20 21 22 23 24 25 26 27 28 #r-1…" at bounding box center [349, 190] width 347 height 131
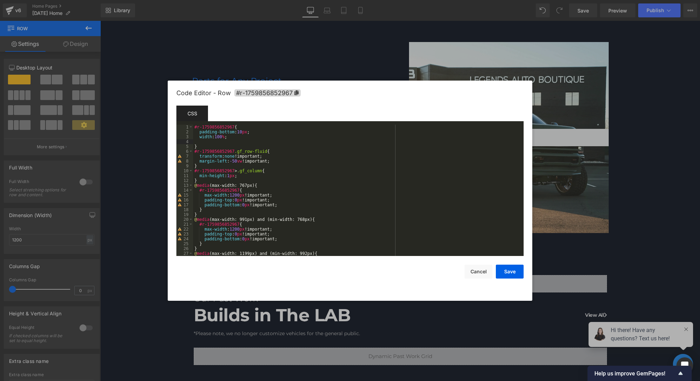
click at [257, 180] on div "#r-1759856852967 { padding-bottom : 10 px ; width : 100 % ; } #r-1759856852967 …" at bounding box center [357, 195] width 328 height 141
click at [252, 178] on div "#r-1759856852967 { padding-bottom : 10 px ; width : 100 % ; } #r-1759856852967 …" at bounding box center [357, 195] width 328 height 141
click at [249, 174] on div "#r-1759856852967 { padding-bottom : 10 px ; width : 100 % ; } #r-1759856852967 …" at bounding box center [357, 195] width 328 height 141
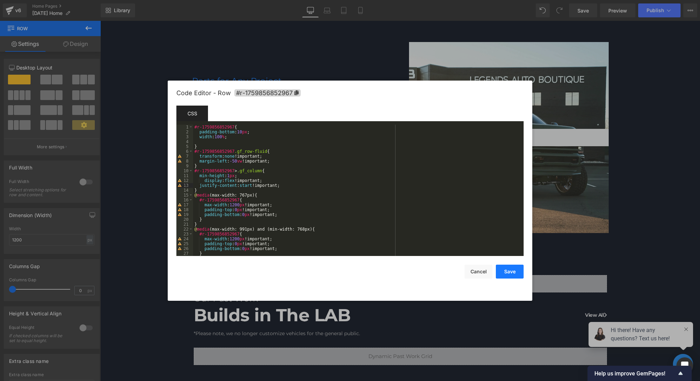
click at [503, 269] on button "Save" at bounding box center [510, 271] width 28 height 14
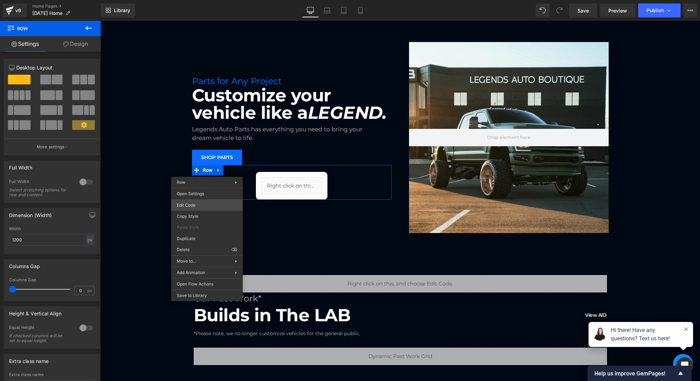
click at [190, 0] on div "Row You are previewing how the will restyle your page. You can not edit Element…" at bounding box center [350, 0] width 700 height 0
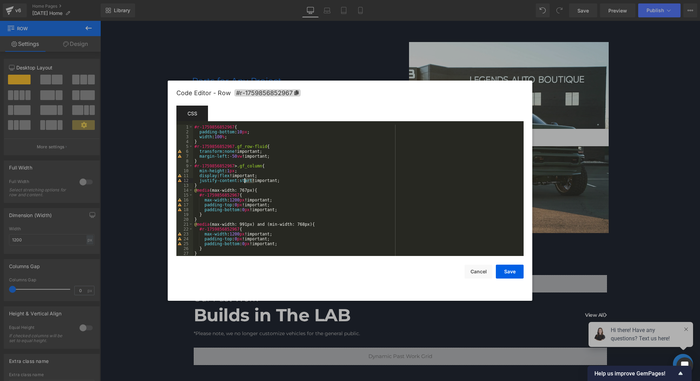
drag, startPoint x: 255, startPoint y: 180, endPoint x: 244, endPoint y: 178, distance: 11.6
click at [244, 178] on div "#r-1759856852967 { padding-bottom : 10 px ; width : 100 % ; } #r-1759856852967 …" at bounding box center [357, 195] width 328 height 141
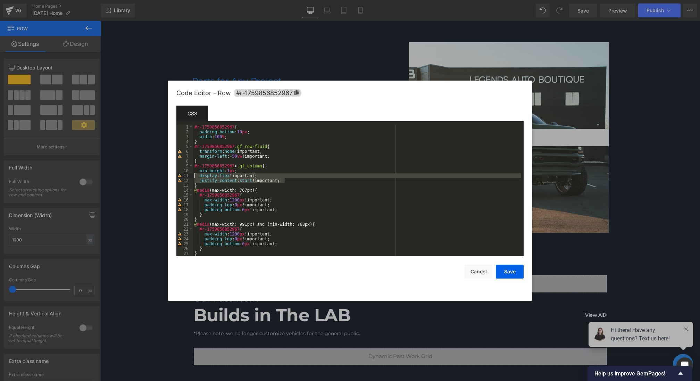
drag, startPoint x: 293, startPoint y: 180, endPoint x: 176, endPoint y: 176, distance: 116.3
click at [176, 176] on pre "1 2 3 4 5 6 7 8 9 10 11 12 13 14 15 16 17 18 19 20 21 22 23 24 25 26 27 28 #r-1…" at bounding box center [349, 190] width 347 height 131
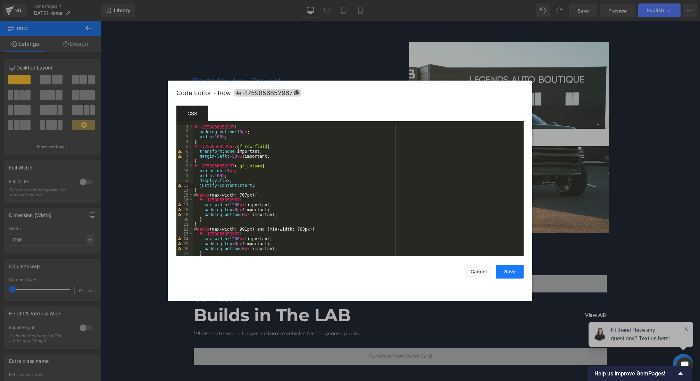
click at [513, 269] on button "Save" at bounding box center [510, 271] width 28 height 14
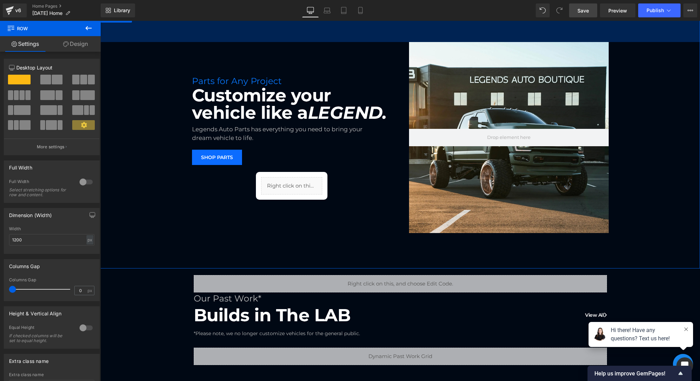
click at [576, 12] on link "Save" at bounding box center [583, 10] width 28 height 14
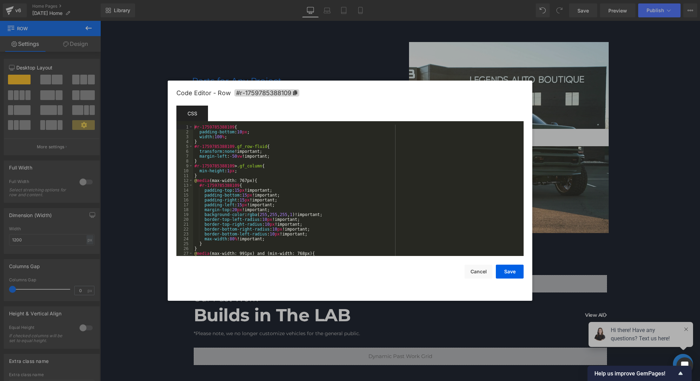
click at [252, 0] on div "Row You are previewing how the will restyle your page. You can not edit Element…" at bounding box center [350, 0] width 700 height 0
click at [250, 138] on div "#r-1759785388109 { padding-bottom : 10 px ; width : 100 % ; } #r-1759785388109 …" at bounding box center [357, 195] width 328 height 141
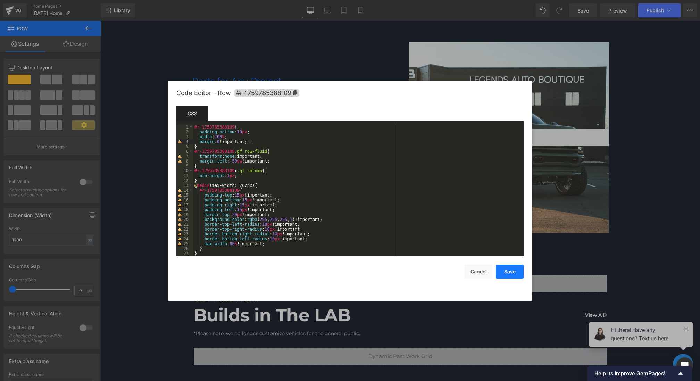
click at [507, 271] on button "Save" at bounding box center [510, 271] width 28 height 14
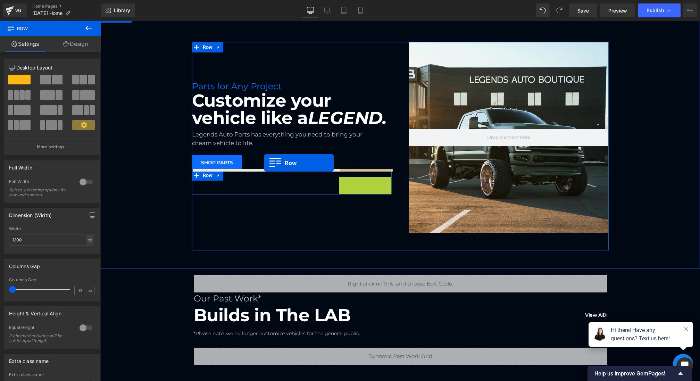
drag, startPoint x: 272, startPoint y: 176, endPoint x: 264, endPoint y: 163, distance: 14.6
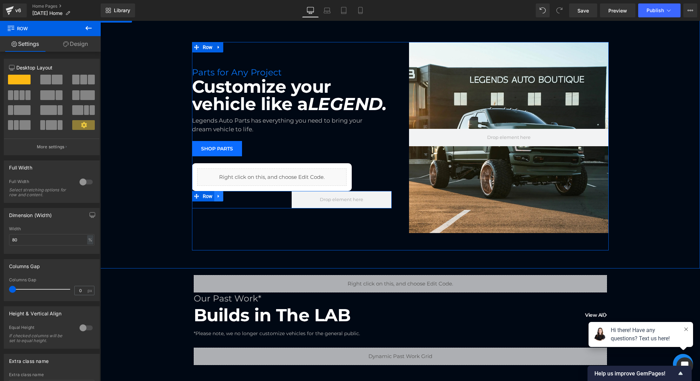
click at [222, 196] on link at bounding box center [218, 196] width 9 height 10
click at [237, 195] on icon at bounding box center [236, 195] width 5 height 5
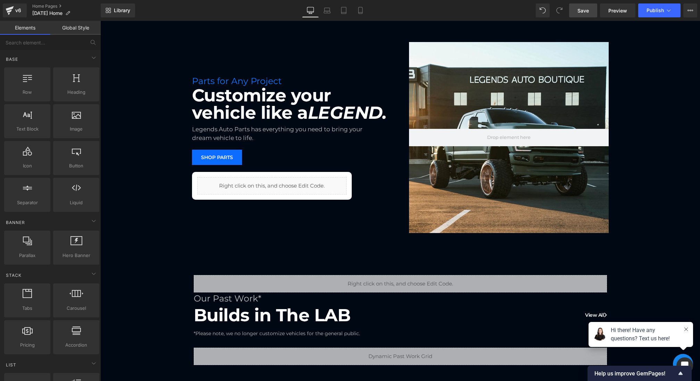
click at [584, 8] on span "Save" at bounding box center [582, 10] width 11 height 7
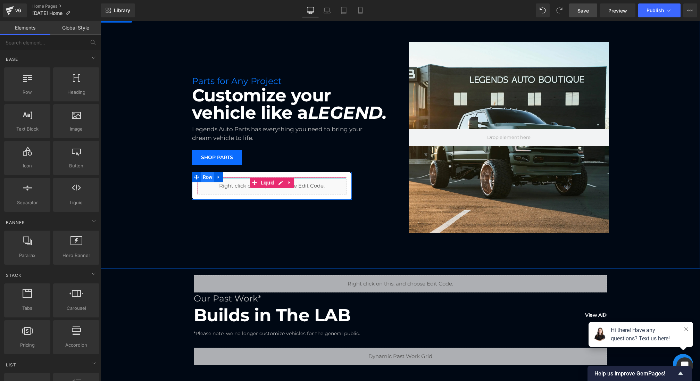
click at [202, 175] on span "Row" at bounding box center [208, 177] width 14 height 10
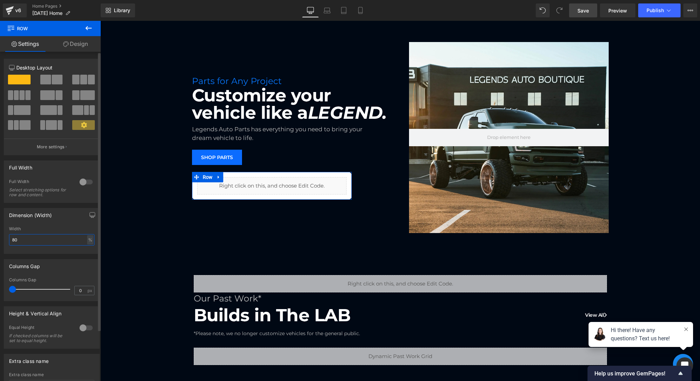
drag, startPoint x: 45, startPoint y: 241, endPoint x: 0, endPoint y: 223, distance: 48.3
click at [0, 223] on div "Dimension (Width) 80% Width 80 % % px" at bounding box center [52, 228] width 104 height 51
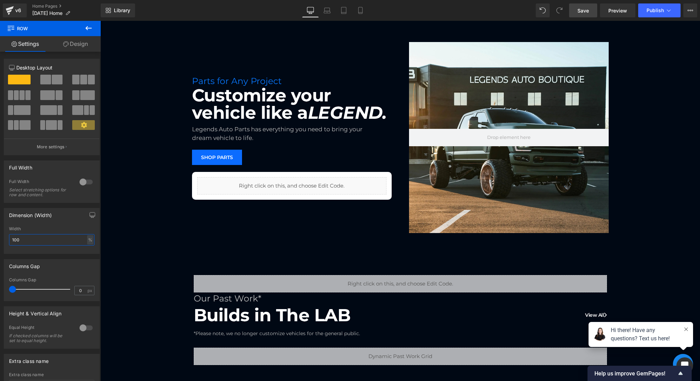
type input "100"
click at [581, 9] on span "Save" at bounding box center [582, 10] width 11 height 7
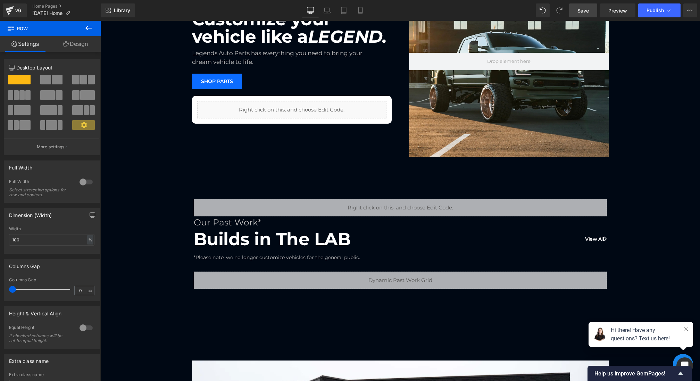
scroll to position [260, 0]
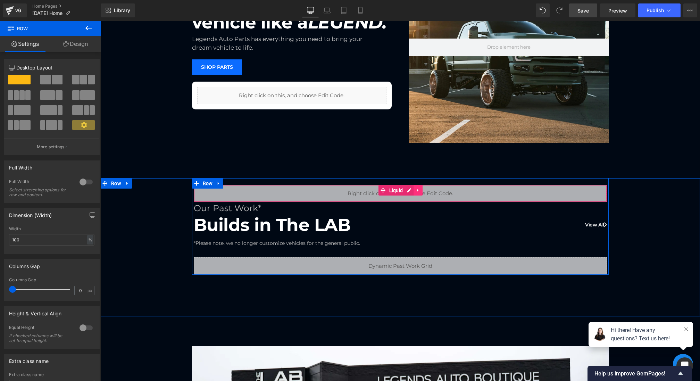
click at [417, 190] on icon at bounding box center [417, 189] width 5 height 5
click at [423, 188] on icon at bounding box center [422, 190] width 5 height 5
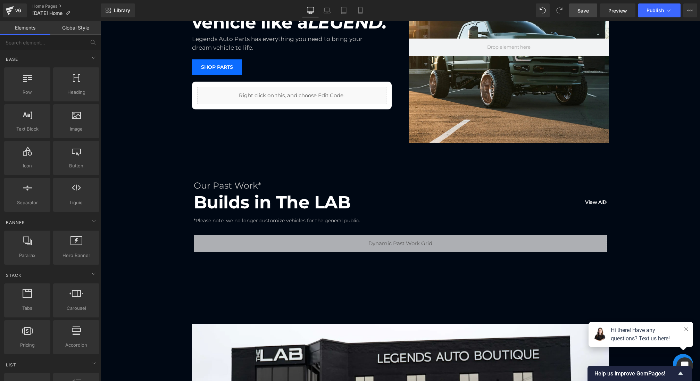
click at [587, 14] on span "Save" at bounding box center [582, 10] width 11 height 7
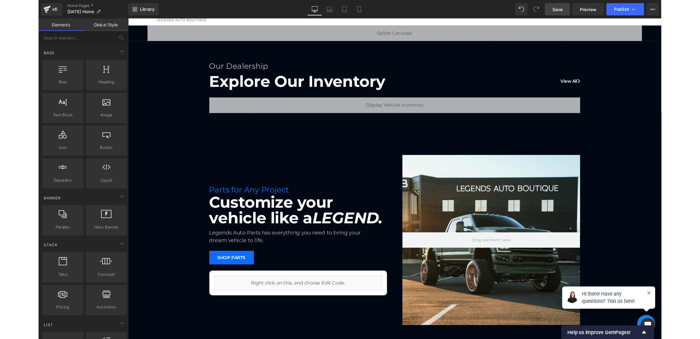
scroll to position [0, 0]
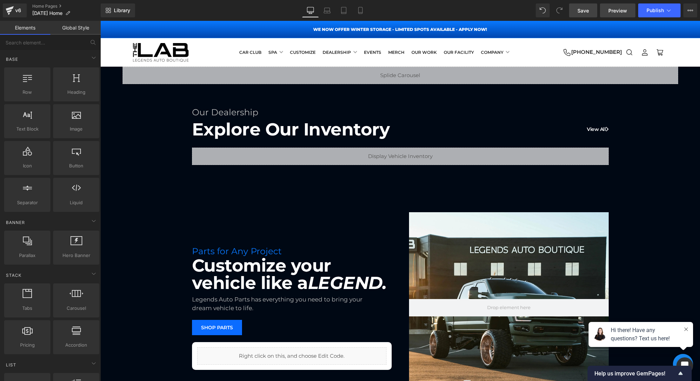
click at [618, 9] on span "Preview" at bounding box center [617, 10] width 19 height 7
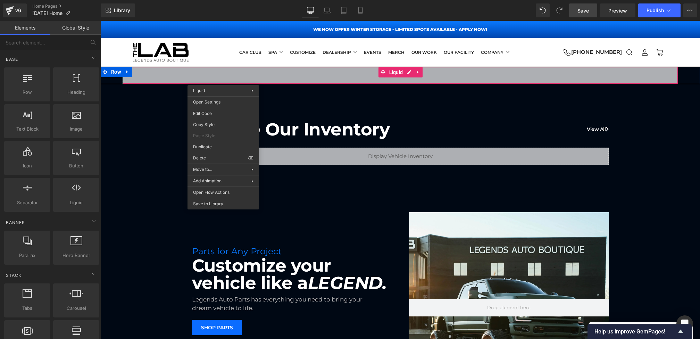
drag, startPoint x: 223, startPoint y: 80, endPoint x: 323, endPoint y: 108, distance: 104.2
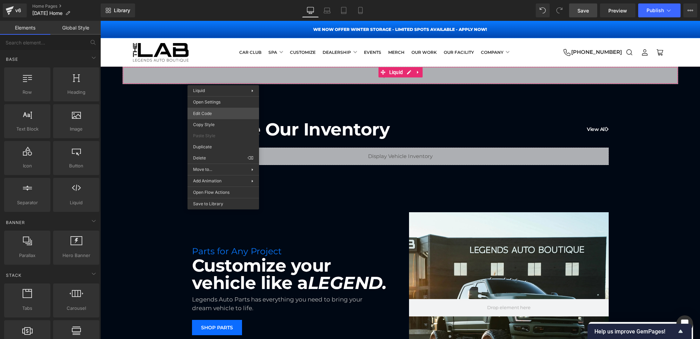
click at [210, 0] on div "Row You are previewing how the will restyle your page. You can not edit Element…" at bounding box center [350, 0] width 700 height 0
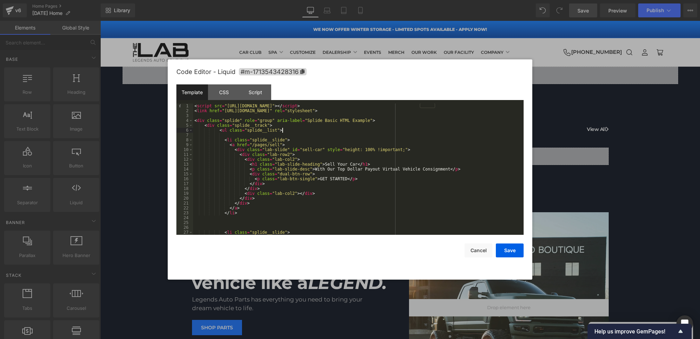
click at [294, 131] on div "< script src = "https://cdn.jsdelivr.net/npm/@splidejs/splide@4.1.4/dist/js/spl…" at bounding box center [357, 173] width 328 height 141
click at [220, 96] on div "CSS" at bounding box center [224, 92] width 32 height 16
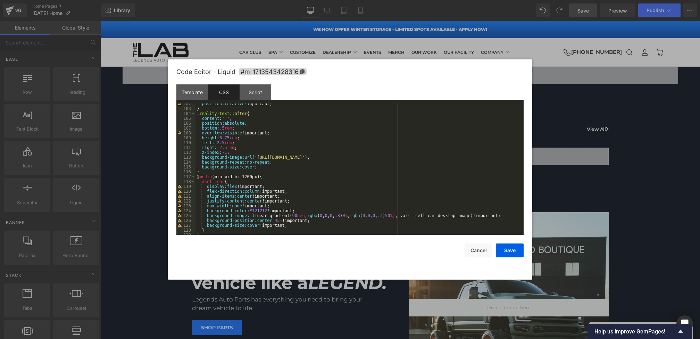
scroll to position [528, 0]
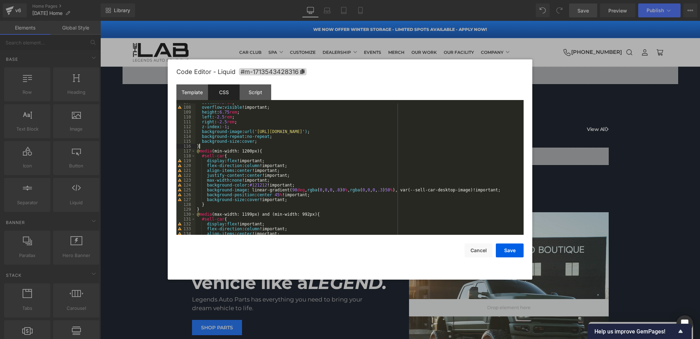
click at [211, 146] on div "bottom : .5 rem ; overflow : visible !important; height : 6.75 rem ; left : -2.…" at bounding box center [357, 170] width 325 height 141
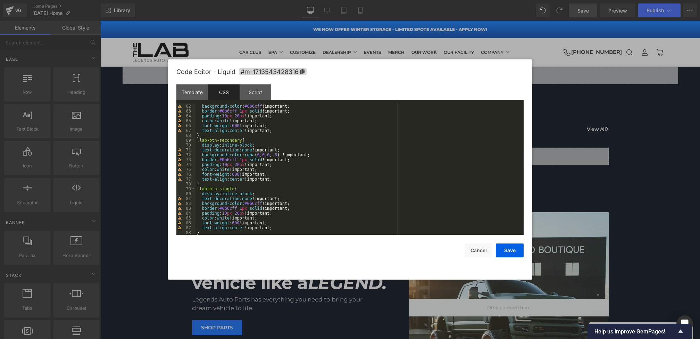
scroll to position [0, 0]
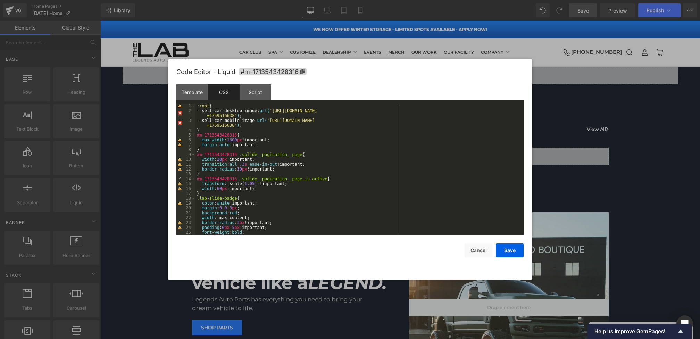
click at [291, 127] on div ":root { --sell-car-desktop-image: url( 'https://cdn.shopify.com/s/files/1/0659/…" at bounding box center [357, 173] width 325 height 141
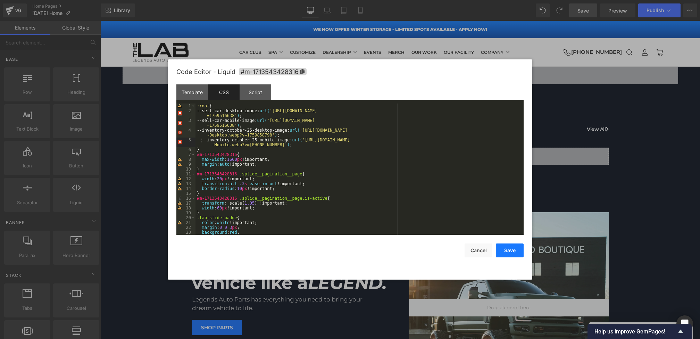
click at [509, 253] on button "Save" at bounding box center [510, 250] width 28 height 14
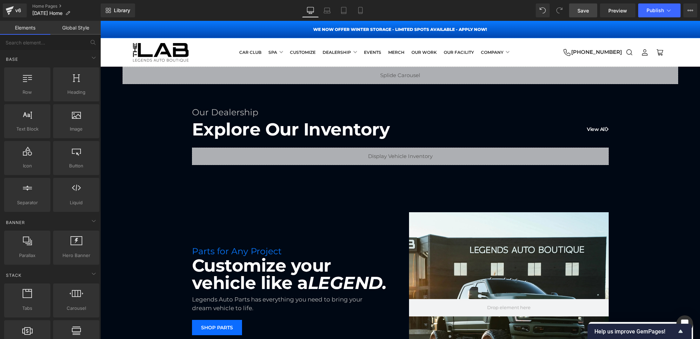
click at [582, 12] on span "Save" at bounding box center [582, 10] width 11 height 7
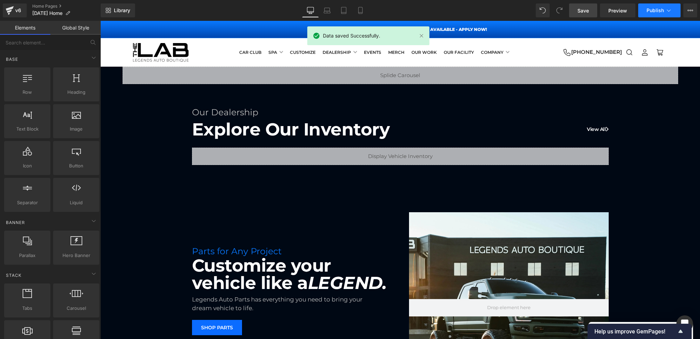
click at [644, 3] on button "Publish" at bounding box center [659, 10] width 42 height 14
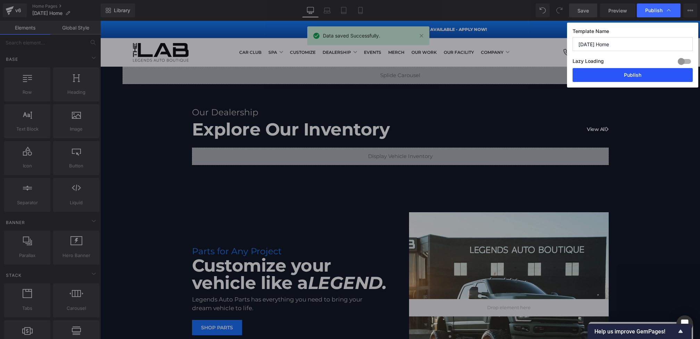
click at [619, 76] on button "Publish" at bounding box center [632, 75] width 120 height 14
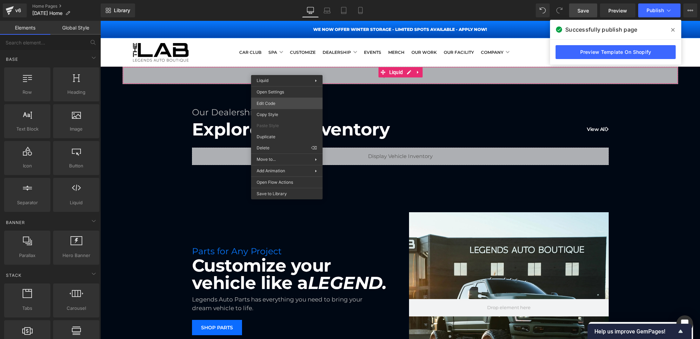
click at [270, 0] on div "Row You are previewing how the will restyle your page. You can not edit Element…" at bounding box center [350, 0] width 700 height 0
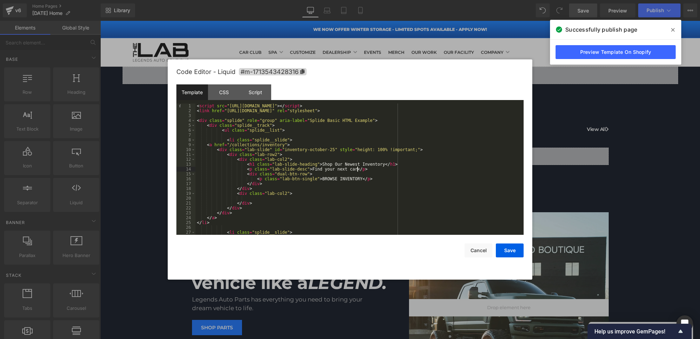
click at [356, 169] on div "< script src = "https://cdn.jsdelivr.net/npm/@splidejs/splide@4.1.4/dist/js/spl…" at bounding box center [357, 173] width 325 height 141
click at [508, 244] on button "Save" at bounding box center [510, 250] width 28 height 14
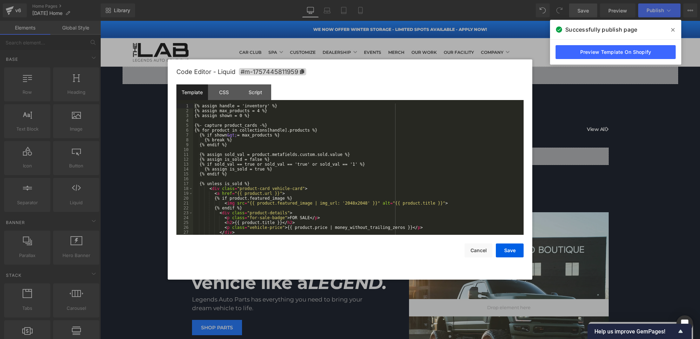
click at [280, 0] on div "Row You are previewing how the will restyle your page. You can not edit Element…" at bounding box center [350, 0] width 700 height 0
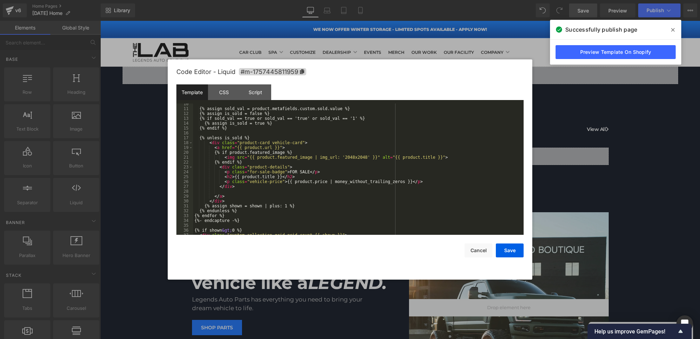
scroll to position [73, 0]
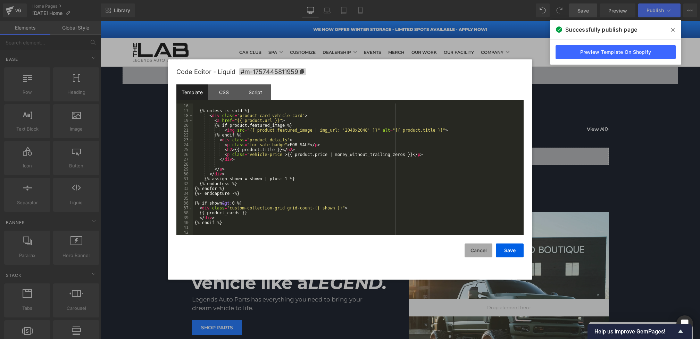
click at [484, 248] on button "Cancel" at bounding box center [478, 250] width 28 height 14
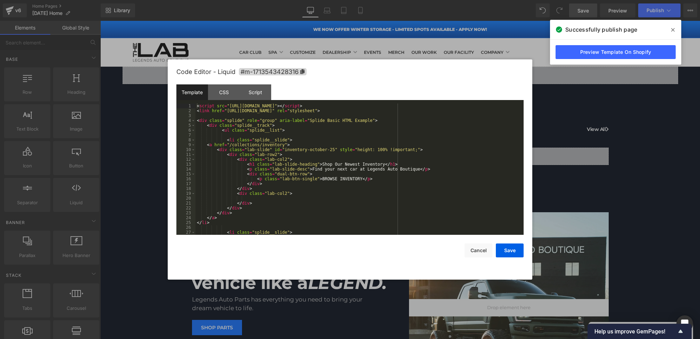
click at [342, 0] on div "Row You are previewing how the will restyle your page. You can not edit Element…" at bounding box center [350, 0] width 700 height 0
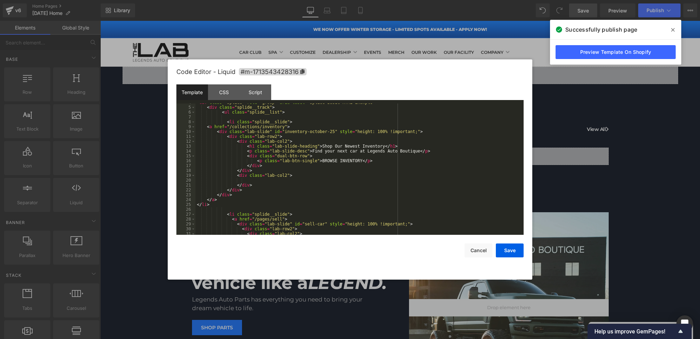
scroll to position [18, 0]
drag, startPoint x: 323, startPoint y: 145, endPoint x: 385, endPoint y: 147, distance: 62.1
click at [385, 147] on div "< div class = "splide" role = "group" aria-label = "Splide Basic HTML Example" …" at bounding box center [357, 170] width 325 height 141
drag, startPoint x: 312, startPoint y: 152, endPoint x: 420, endPoint y: 151, distance: 107.6
click at [420, 151] on div "< div class = "splide" role = "group" aria-label = "Splide Basic HTML Example" …" at bounding box center [357, 170] width 325 height 141
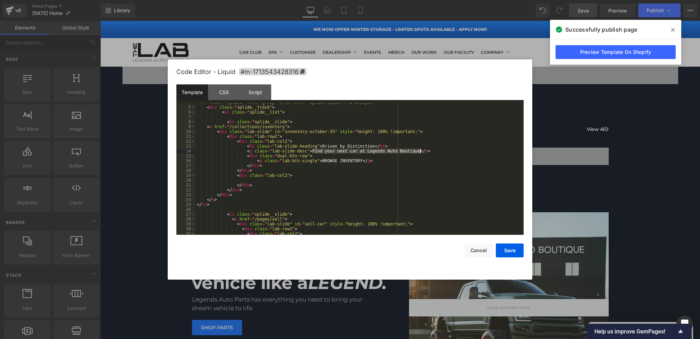
paste textarea
click at [506, 250] on button "Save" at bounding box center [510, 250] width 28 height 14
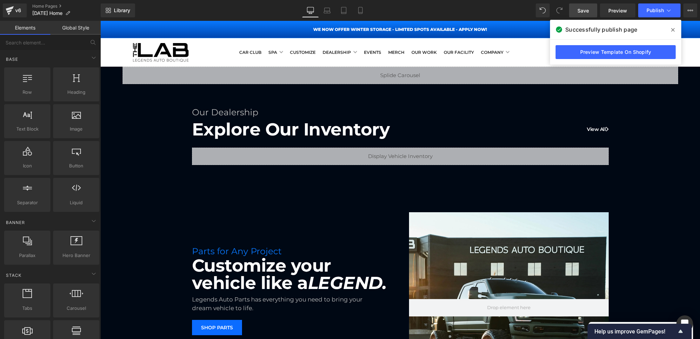
click at [585, 5] on link "Save" at bounding box center [583, 10] width 28 height 14
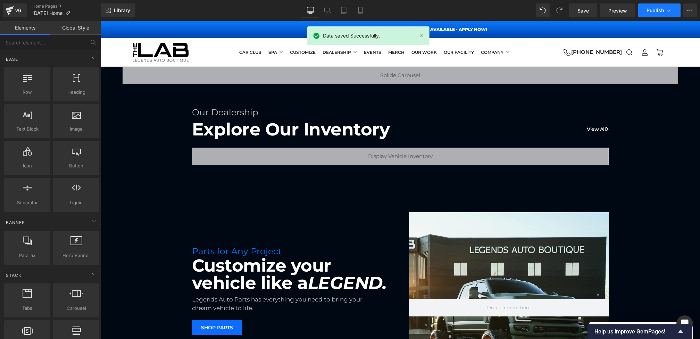
click at [642, 11] on button "Publish" at bounding box center [659, 10] width 42 height 14
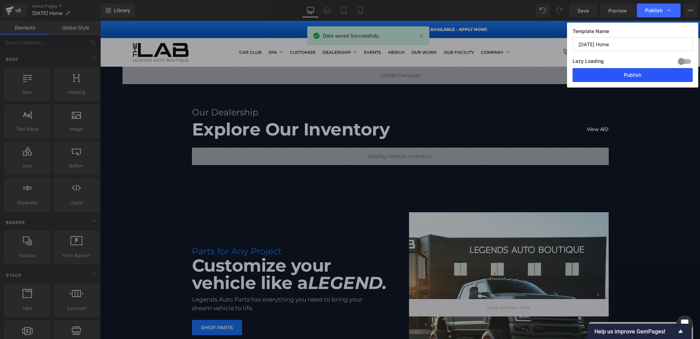
click at [636, 74] on button "Publish" at bounding box center [632, 75] width 120 height 14
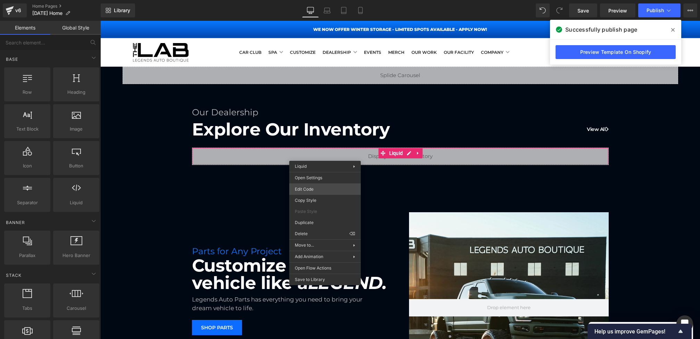
click at [311, 0] on div "Row You are previewing how the will restyle your page. You can not edit Element…" at bounding box center [350, 0] width 700 height 0
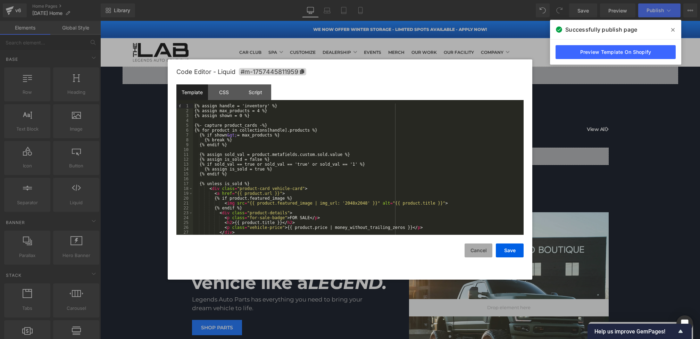
click at [478, 254] on button "Cancel" at bounding box center [478, 250] width 28 height 14
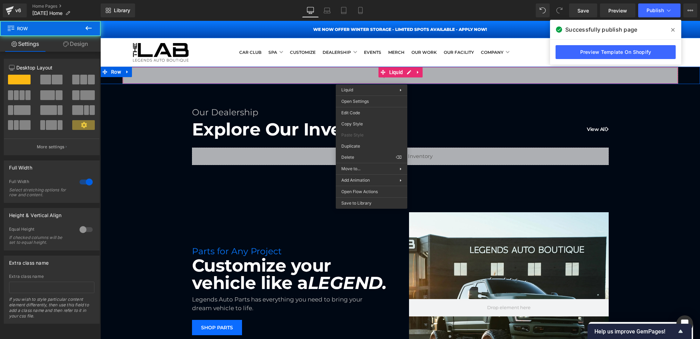
drag, startPoint x: 371, startPoint y: 79, endPoint x: 473, endPoint y: 107, distance: 105.2
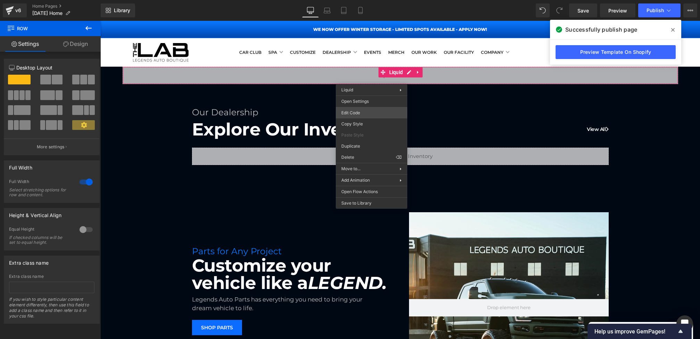
click at [364, 0] on div "Row You are previewing how the will restyle your page. You can not edit Element…" at bounding box center [350, 0] width 700 height 0
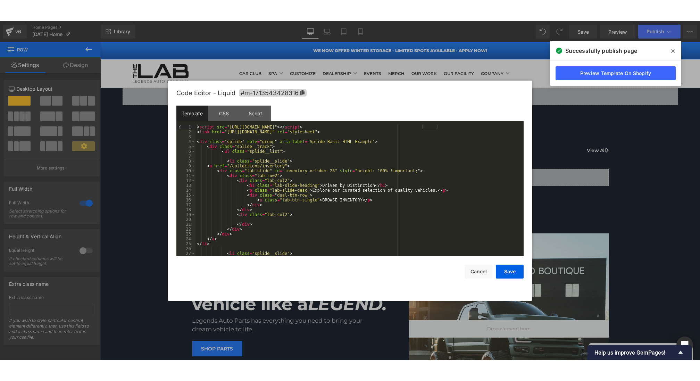
scroll to position [31, 0]
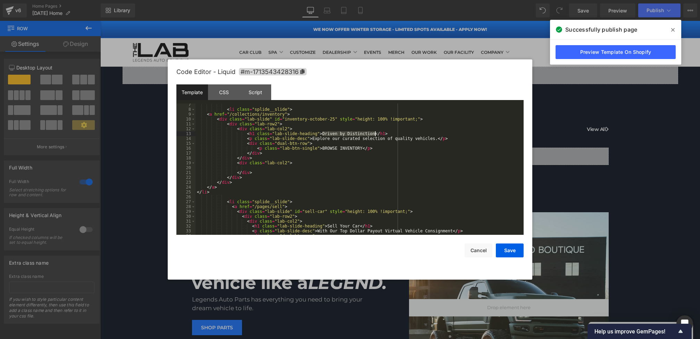
drag, startPoint x: 322, startPoint y: 133, endPoint x: 375, endPoint y: 133, distance: 53.4
click at [375, 133] on div "< li class = "splide__slide" > < a href = "/collections/inventory" > < div clas…" at bounding box center [357, 172] width 325 height 141
drag, startPoint x: 332, startPoint y: 135, endPoint x: 327, endPoint y: 135, distance: 5.2
click at [327, 135] on div "< li class = "splide__slide" > < a href = "/collections/inventory" > < div clas…" at bounding box center [357, 172] width 325 height 141
click at [507, 252] on button "Save" at bounding box center [510, 250] width 28 height 14
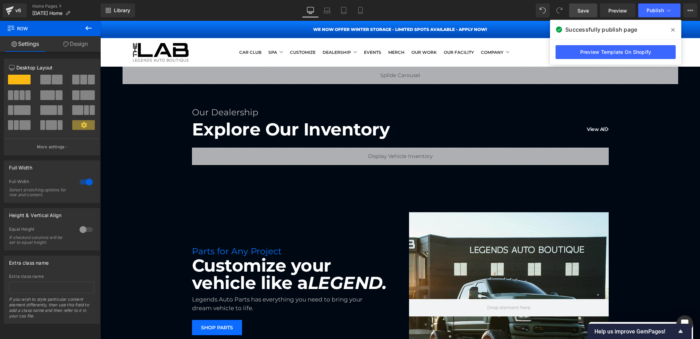
click at [590, 5] on link "Save" at bounding box center [583, 10] width 28 height 14
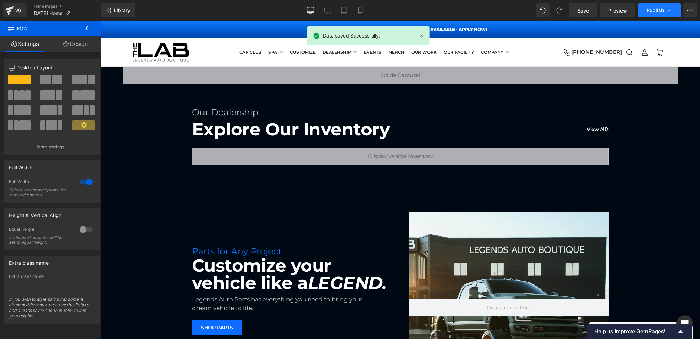
click at [660, 8] on span "Publish" at bounding box center [654, 11] width 17 height 6
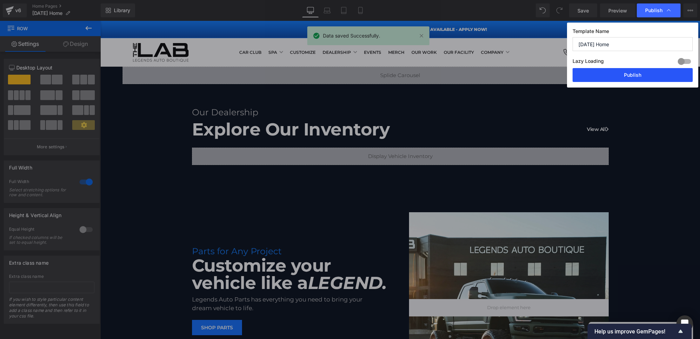
click at [664, 74] on button "Publish" at bounding box center [632, 75] width 120 height 14
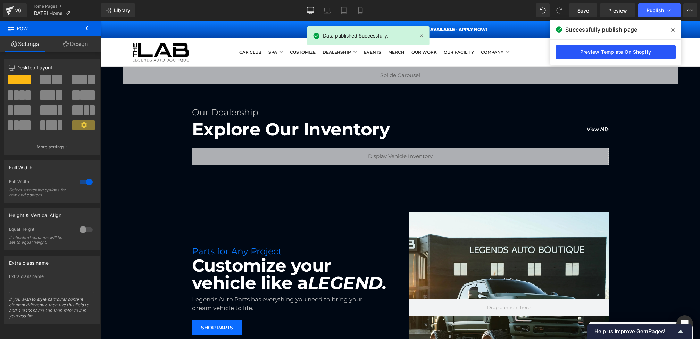
click at [594, 53] on link "Preview Template On Shopify" at bounding box center [615, 52] width 120 height 14
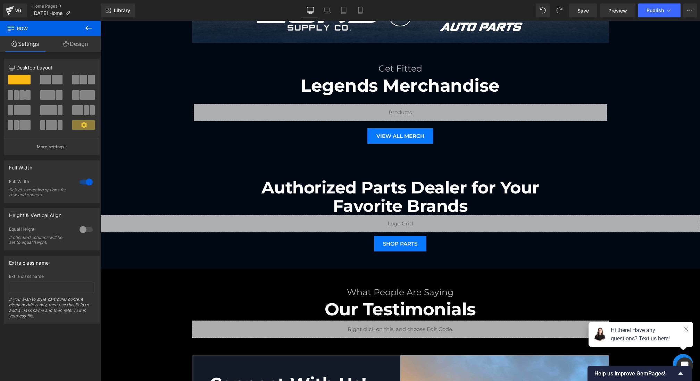
scroll to position [779, 0]
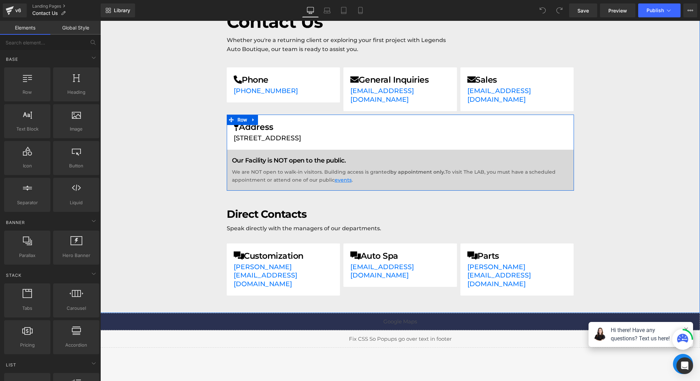
scroll to position [74, 0]
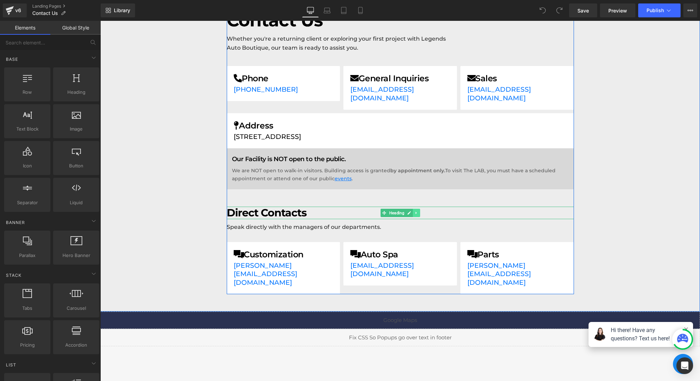
click at [418, 211] on icon at bounding box center [416, 213] width 4 height 4
click at [420, 211] on icon at bounding box center [420, 213] width 4 height 4
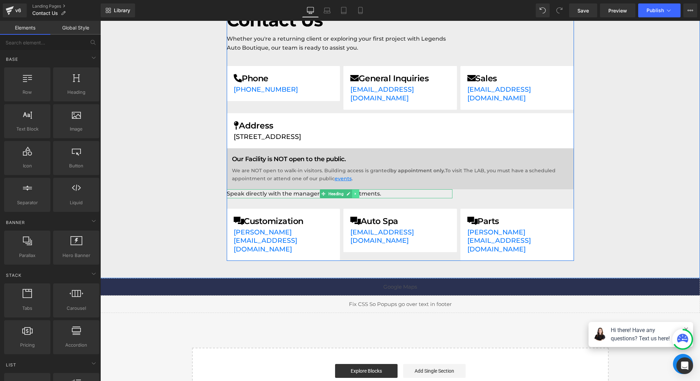
click at [352, 189] on link at bounding box center [355, 193] width 7 height 8
click at [361, 192] on icon at bounding box center [359, 194] width 4 height 4
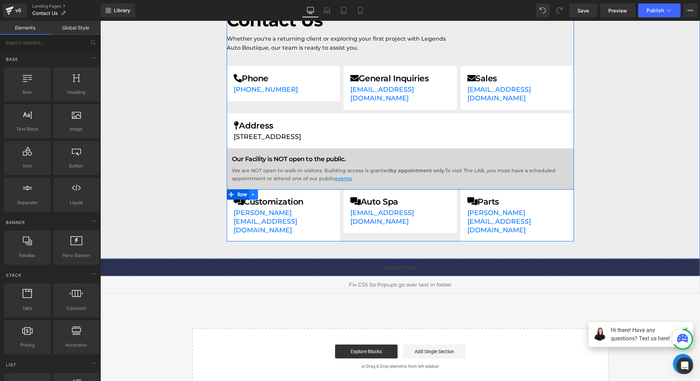
click at [255, 192] on icon at bounding box center [253, 194] width 5 height 5
click at [270, 192] on icon at bounding box center [271, 194] width 5 height 5
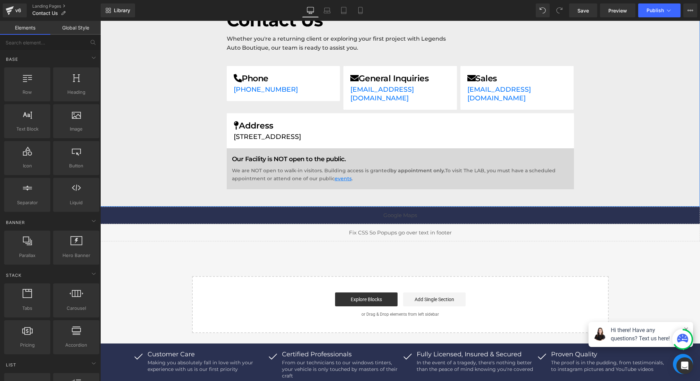
scroll to position [0, 0]
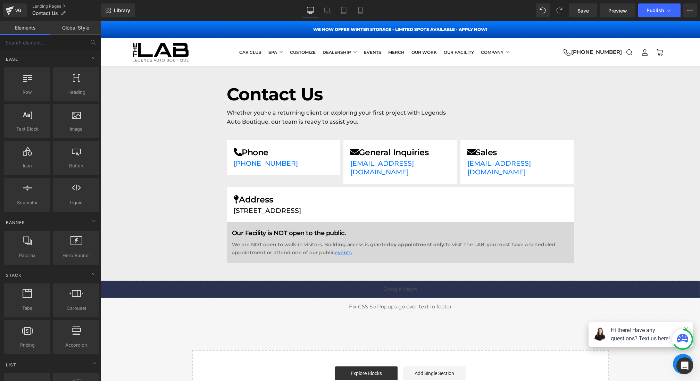
click at [645, 111] on div "Contact Us Heading Whether you're a returning client or exploring your first pr…" at bounding box center [399, 173] width 599 height 179
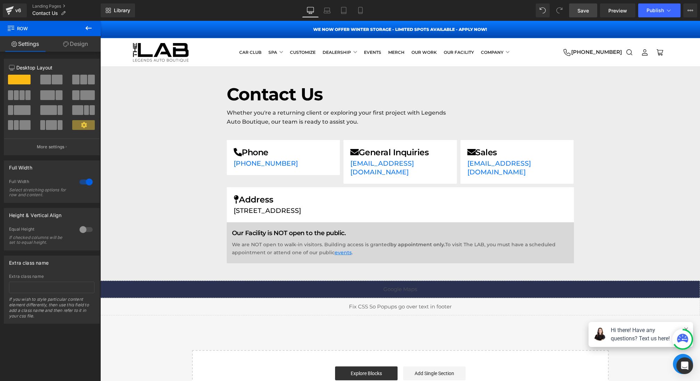
click at [582, 8] on span "Save" at bounding box center [582, 10] width 11 height 7
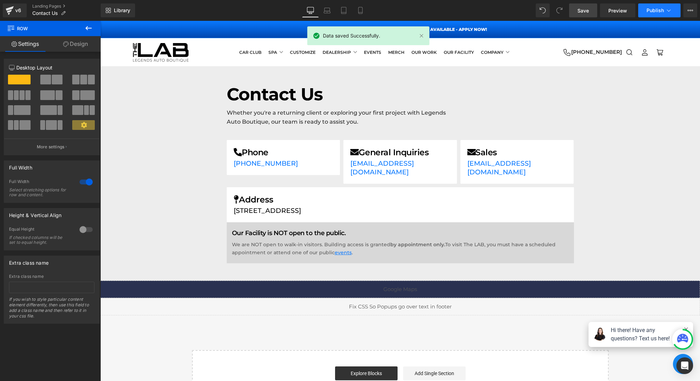
click at [653, 10] on span "Publish" at bounding box center [654, 11] width 17 height 6
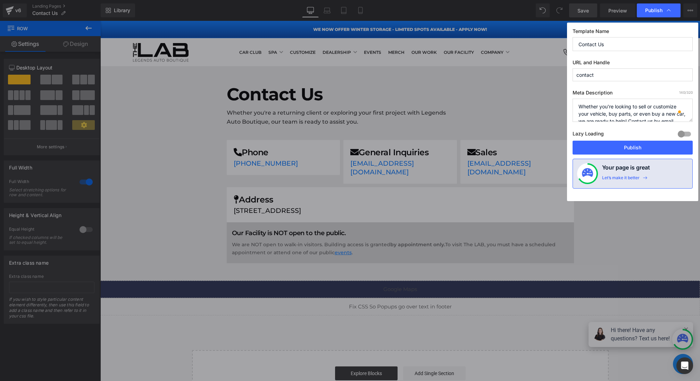
drag, startPoint x: 648, startPoint y: 106, endPoint x: 684, endPoint y: 106, distance: 35.7
click at [684, 106] on textarea "Whether you're looking to sell or customize your vehicle, buy parts, or even bu…" at bounding box center [632, 110] width 120 height 23
type textarea "Whether you're looking to sell your vehicle, buy parts, or even buy a new car, …"
click at [636, 146] on button "Publish" at bounding box center [632, 148] width 120 height 14
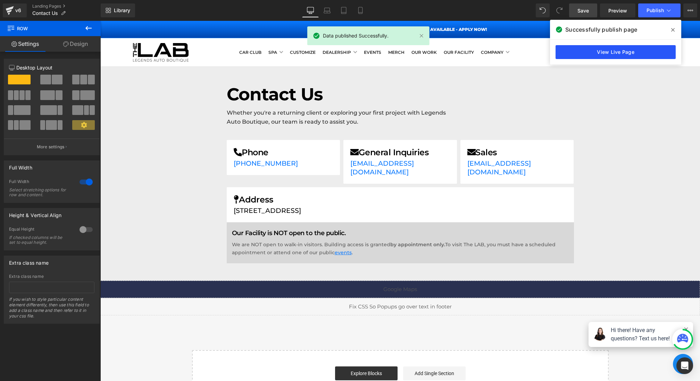
click at [610, 52] on link "View Live Page" at bounding box center [615, 52] width 120 height 14
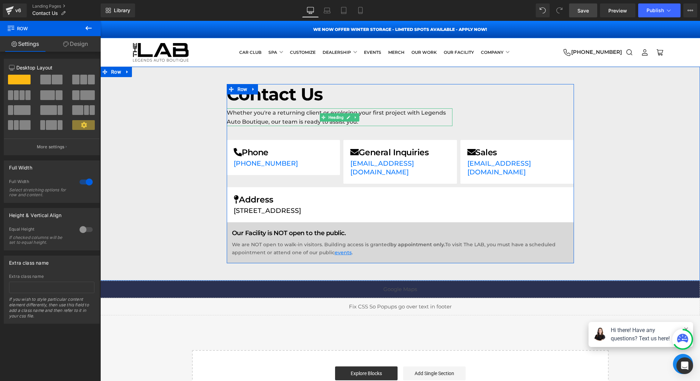
click at [318, 118] on div "Whether you're a returning client or exploring your first project with Legends …" at bounding box center [340, 117] width 226 height 18
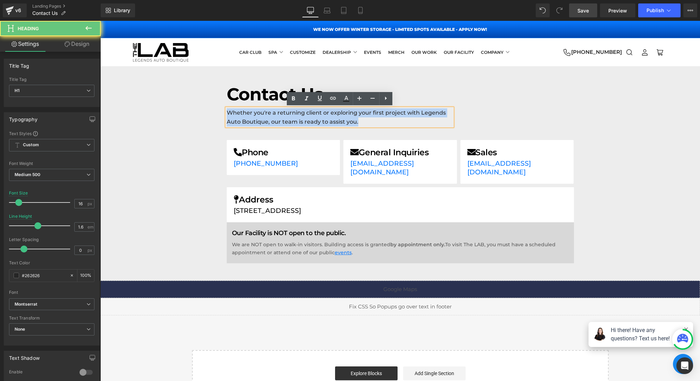
drag, startPoint x: 376, startPoint y: 119, endPoint x: 166, endPoint y: 71, distance: 215.3
click at [166, 71] on div "Contact Us Heading Whether you're a returning client or exploring your first pr…" at bounding box center [399, 174] width 599 height 214
paste div
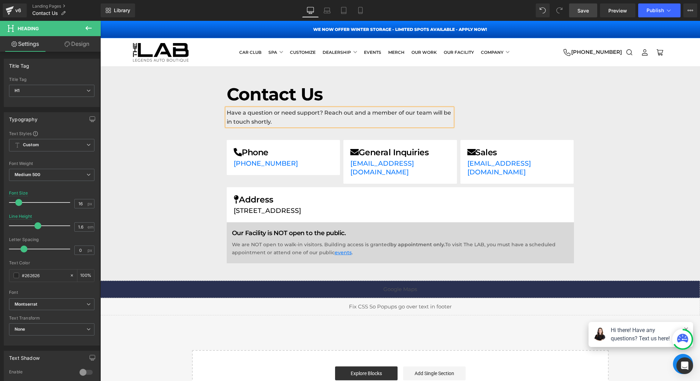
click at [174, 119] on div "Contact Us Heading Have a question or need support? Reach out and a member of o…" at bounding box center [399, 173] width 599 height 179
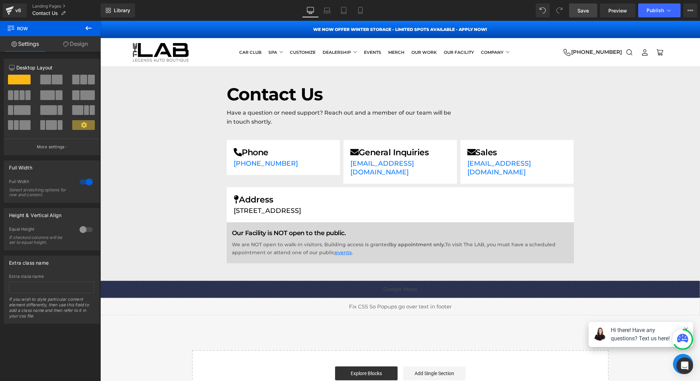
click at [590, 10] on link "Save" at bounding box center [583, 10] width 28 height 14
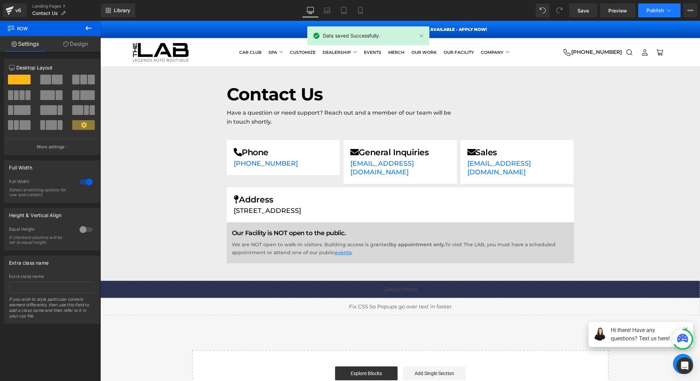
click at [658, 15] on button "Publish" at bounding box center [659, 10] width 42 height 14
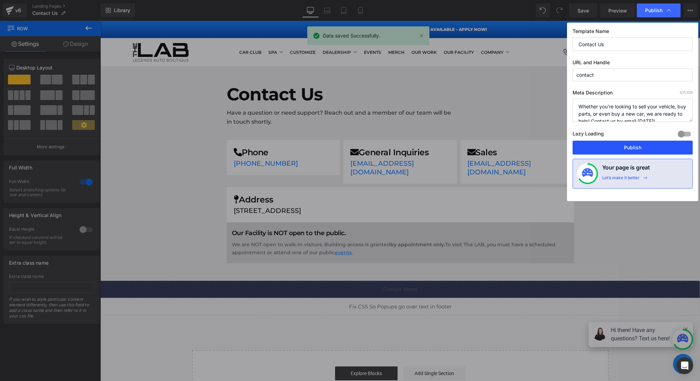
click at [625, 146] on button "Publish" at bounding box center [632, 148] width 120 height 14
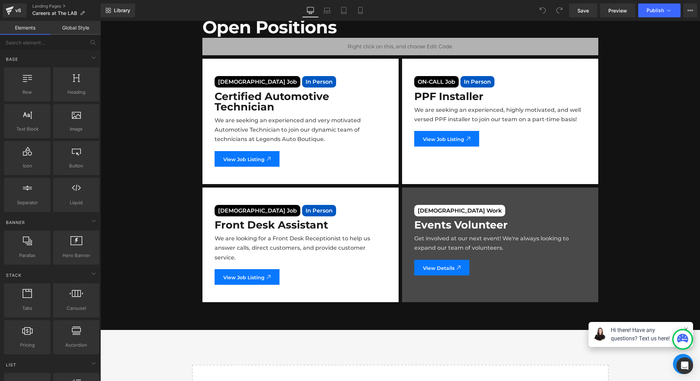
scroll to position [306, 0]
